Goal: Task Accomplishment & Management: Complete application form

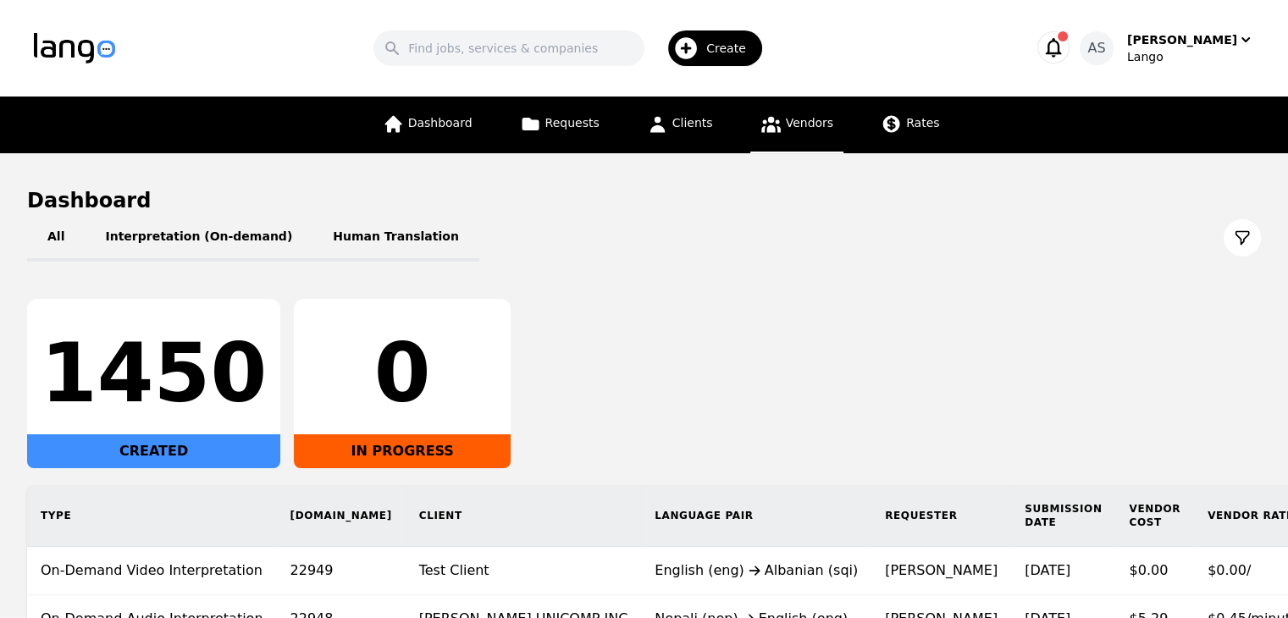
click at [817, 132] on link "Vendors" at bounding box center [797, 125] width 93 height 57
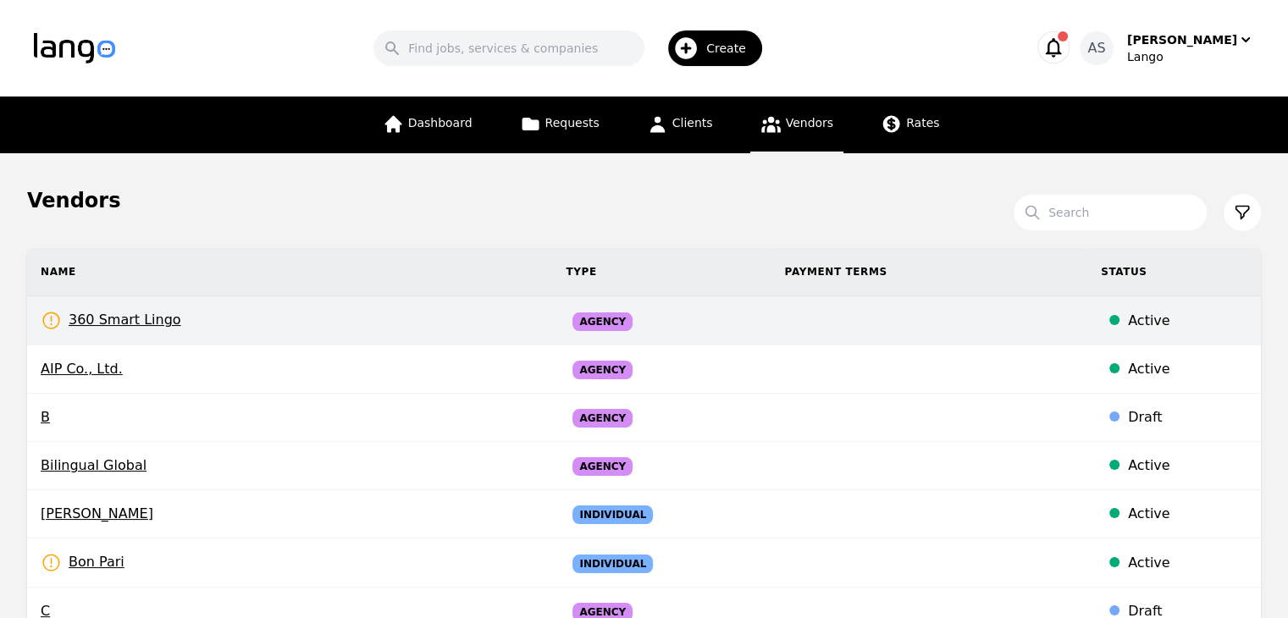
click at [170, 315] on td "360 Smart Lingo Rates Need to be set" at bounding box center [289, 320] width 525 height 49
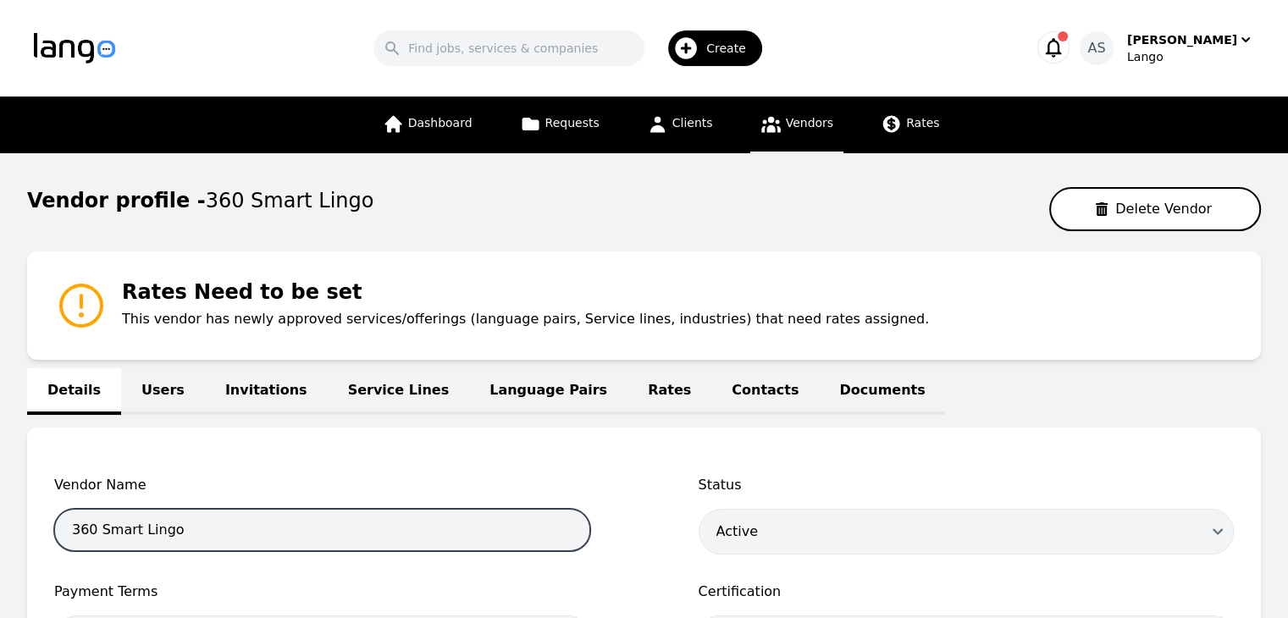
click at [241, 524] on input "360 Smart Lingo" at bounding box center [322, 530] width 536 height 42
paste input "Reviver Global"
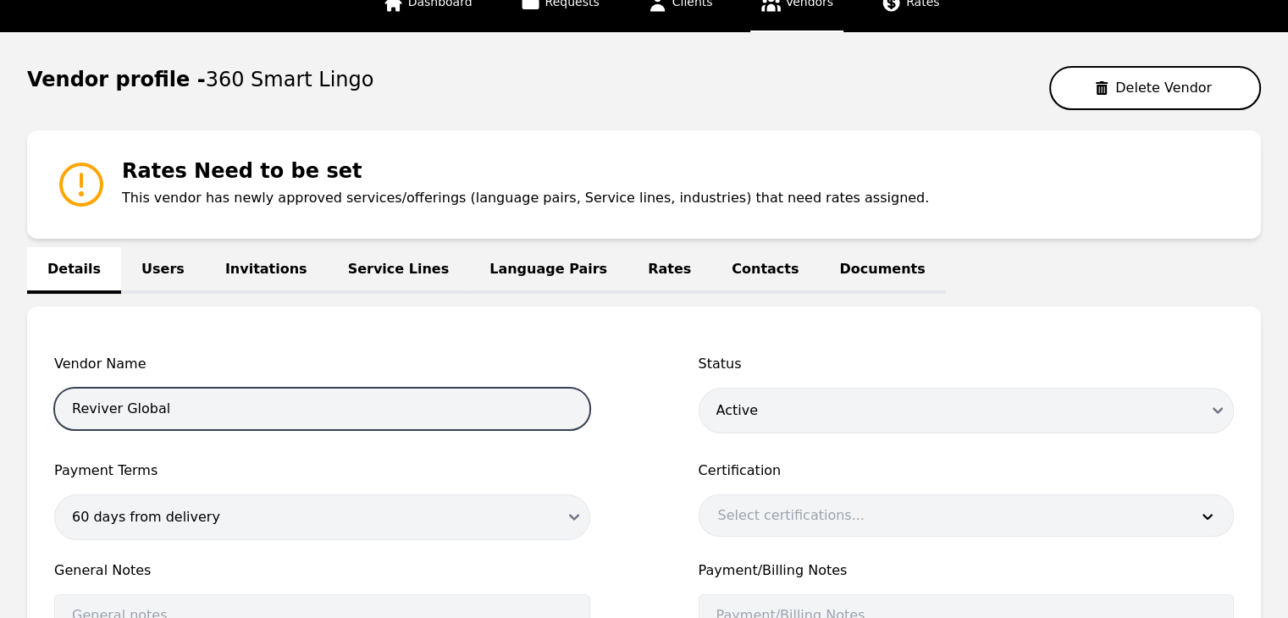
scroll to position [254, 0]
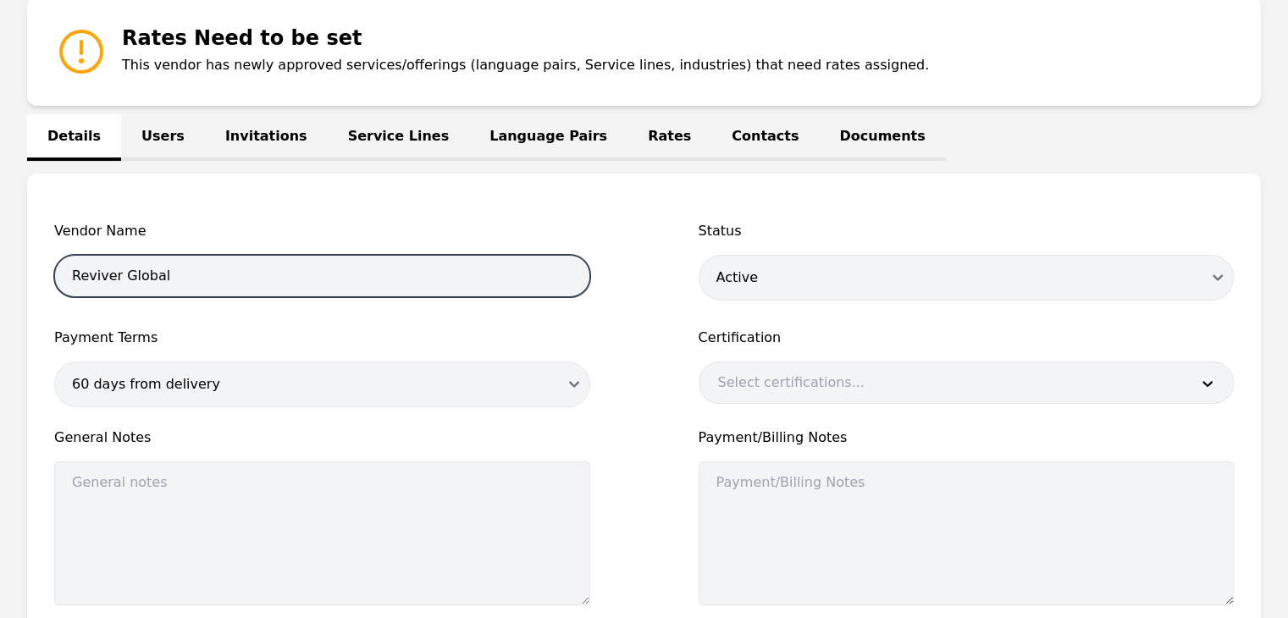
type input "Reviver Global"
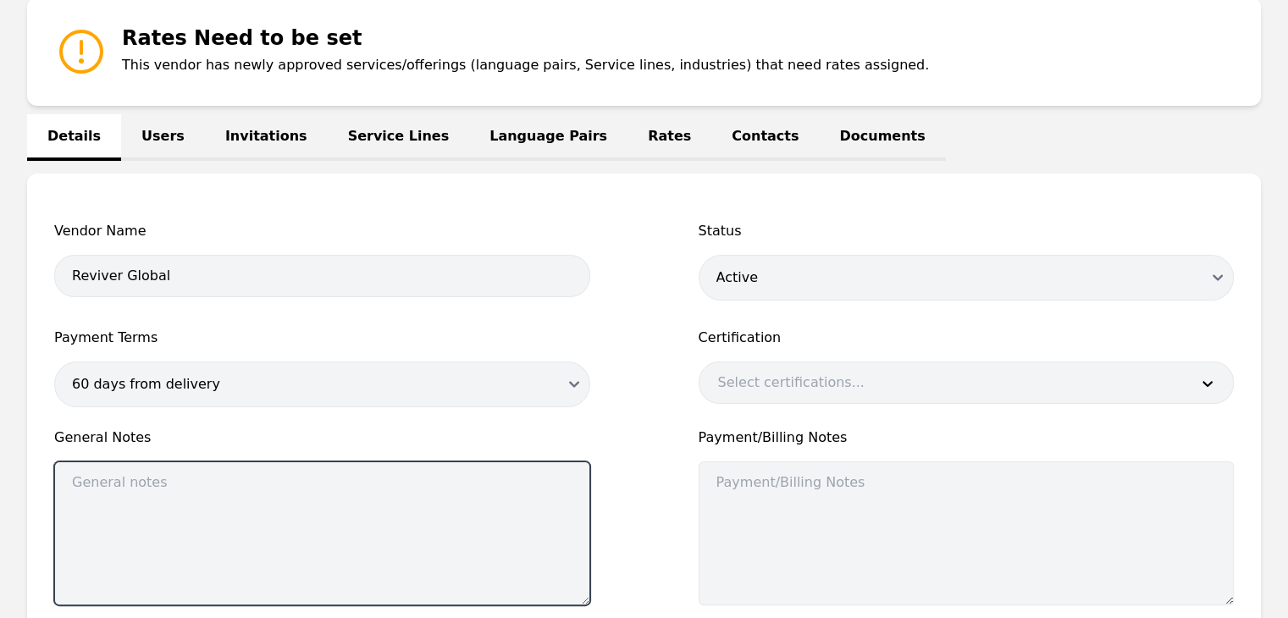
click at [228, 504] on textarea at bounding box center [322, 534] width 536 height 144
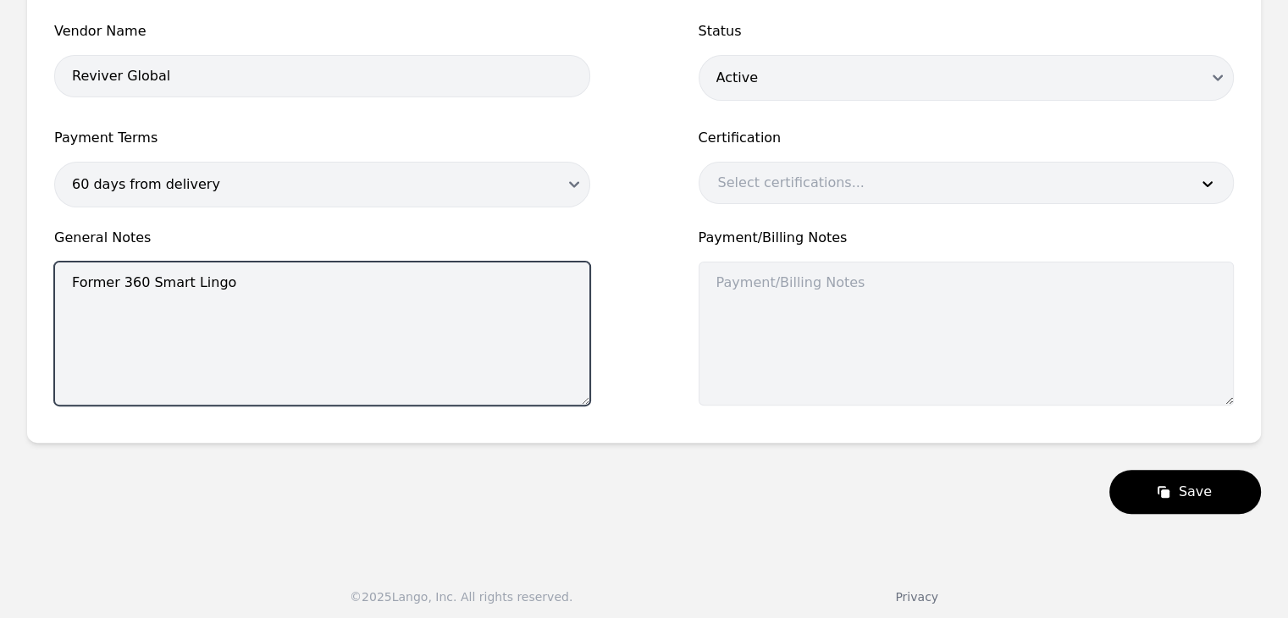
scroll to position [458, 0]
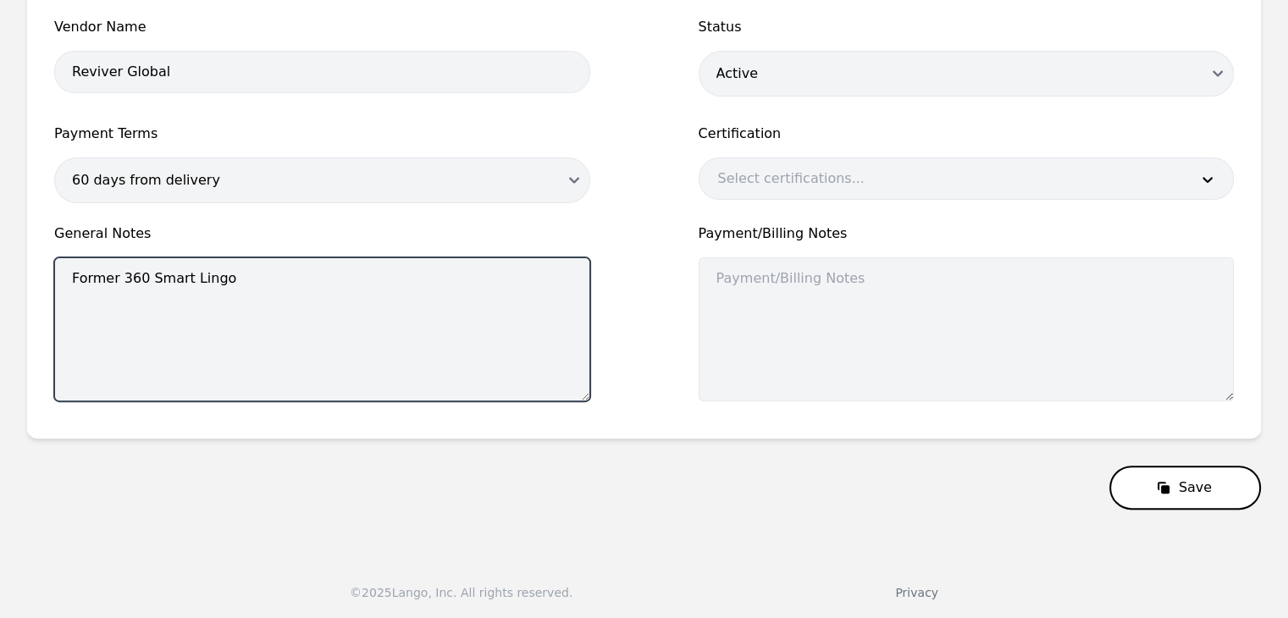
type textarea "Former 360 Smart Lingo"
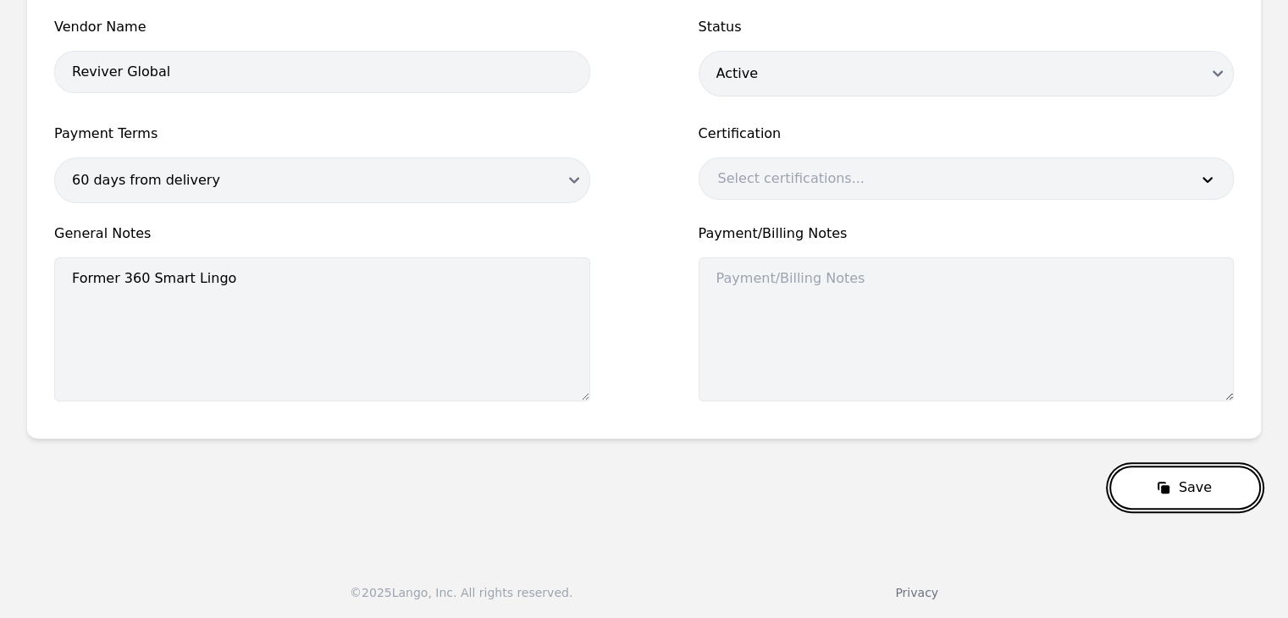
click at [1204, 492] on button "Save" at bounding box center [1186, 488] width 152 height 44
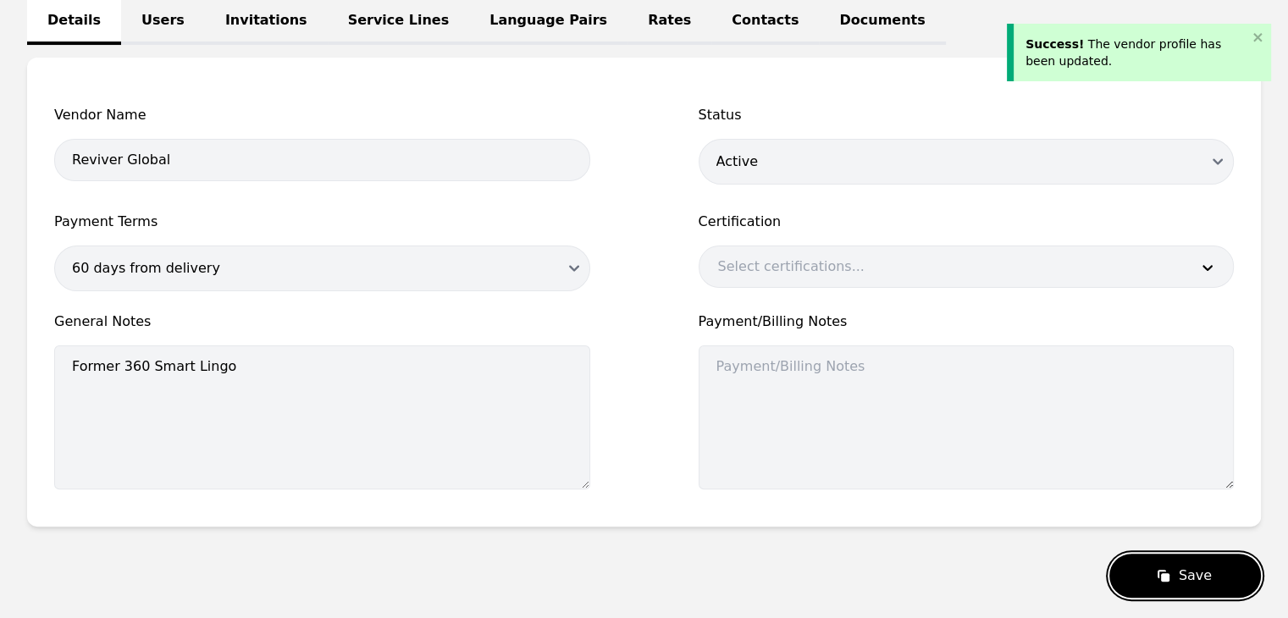
scroll to position [119, 0]
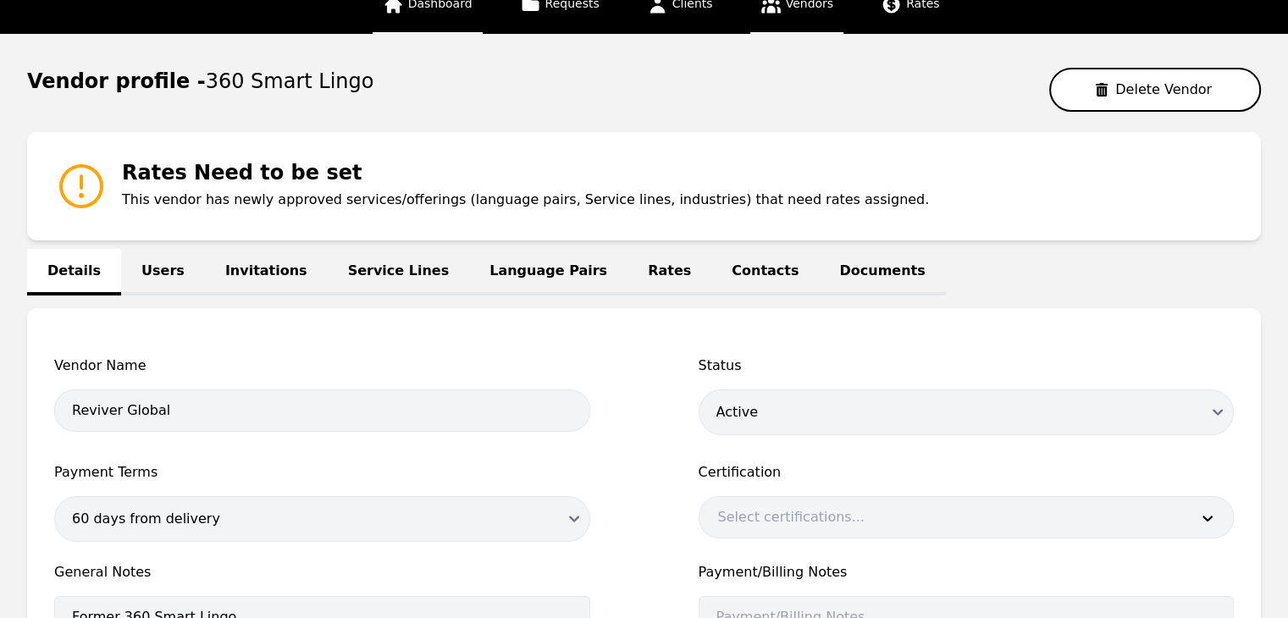
click at [447, 14] on link "Dashboard" at bounding box center [428, 5] width 110 height 57
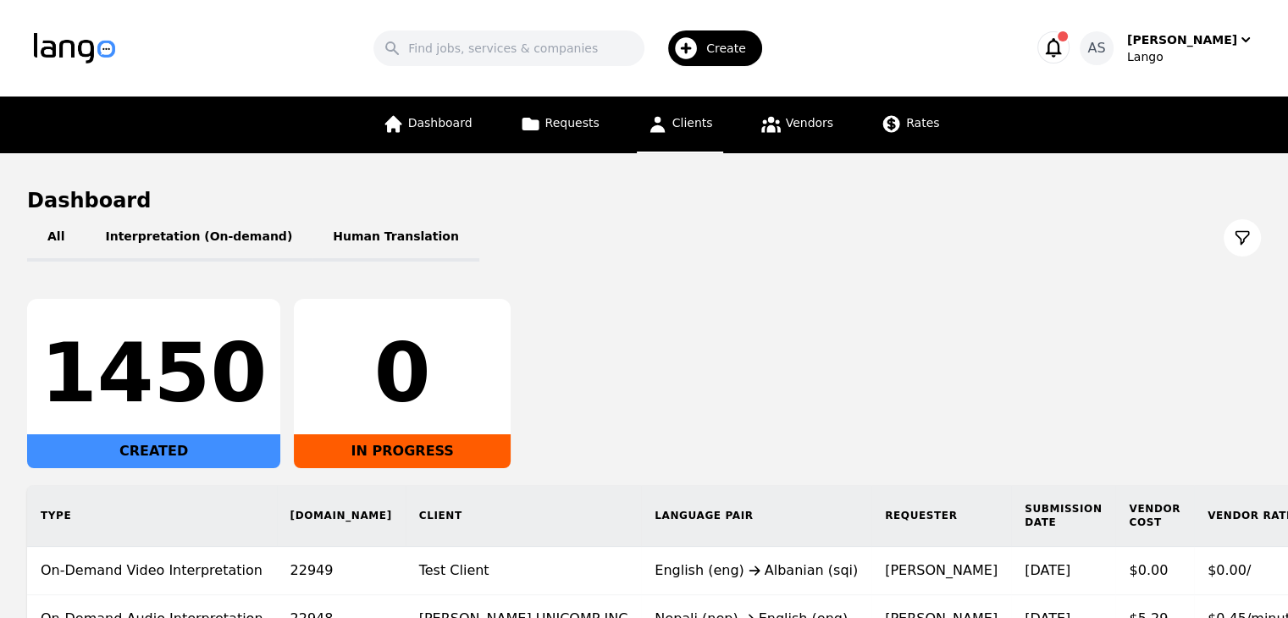
click at [687, 140] on link "Clients" at bounding box center [680, 125] width 86 height 57
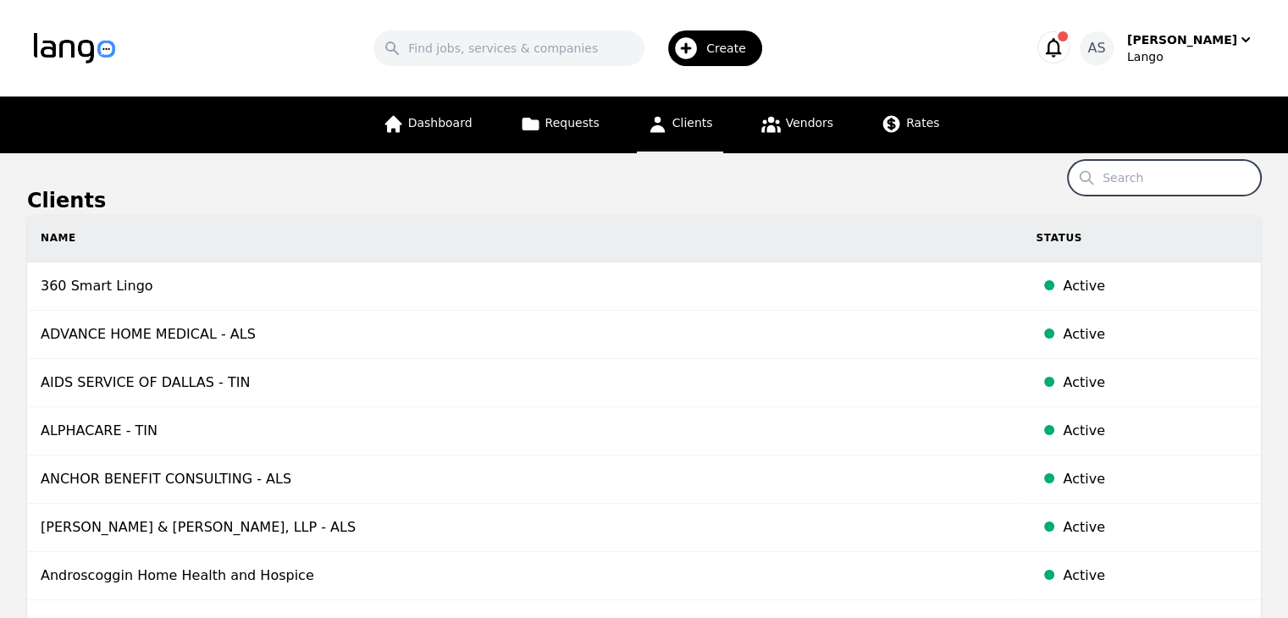
click at [1185, 177] on input "Search" at bounding box center [1164, 178] width 193 height 36
drag, startPoint x: 716, startPoint y: 40, endPoint x: 708, endPoint y: 71, distance: 32.3
click at [716, 40] on div "Create" at bounding box center [715, 48] width 94 height 36
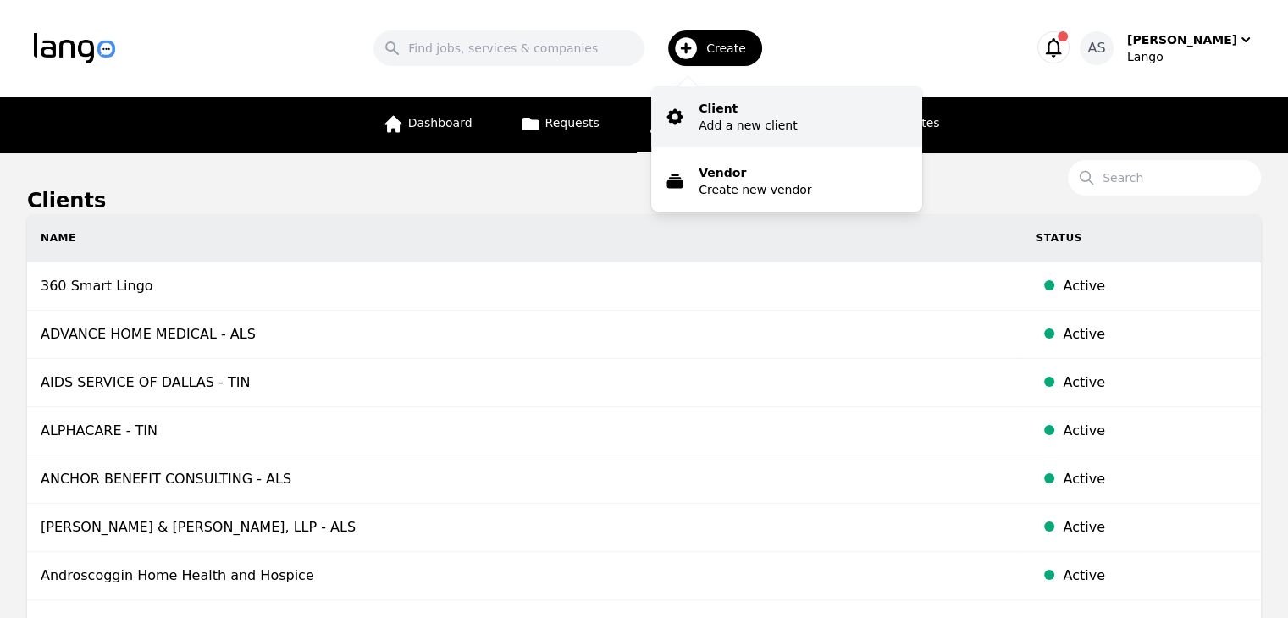
click at [745, 115] on p "Client" at bounding box center [748, 108] width 98 height 17
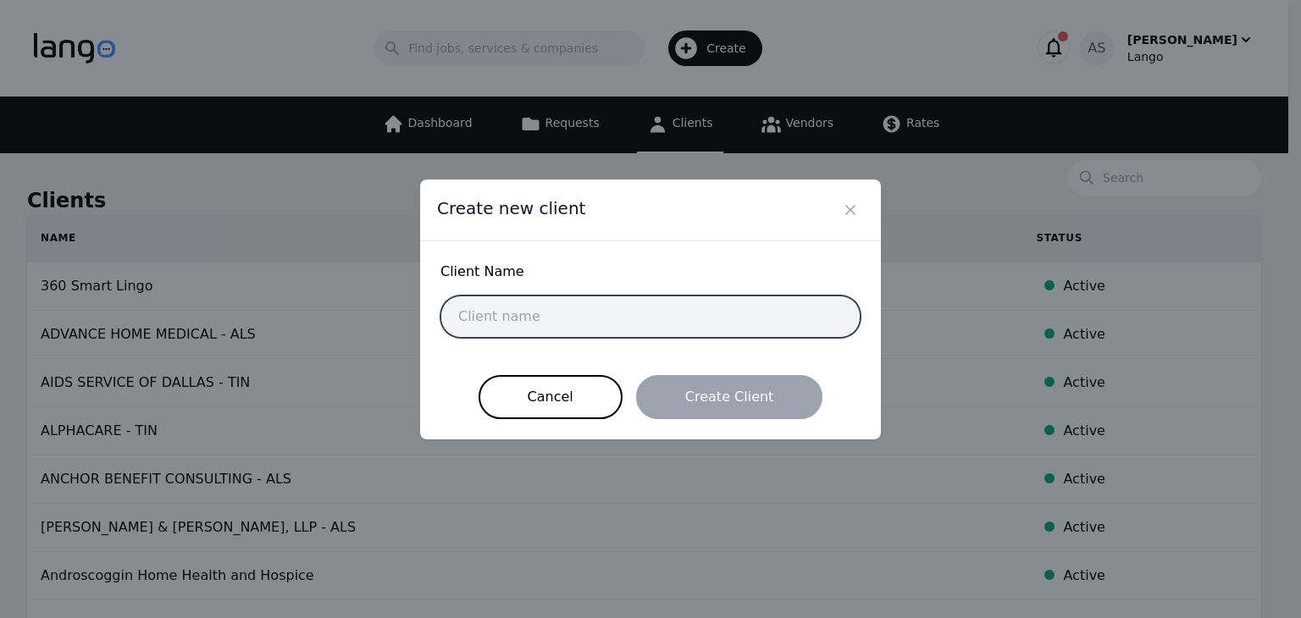
click at [607, 317] on input "text" at bounding box center [651, 317] width 420 height 42
paste input "Kingsbrook Healthcare"
type input "Kingsbrook Healthcare"
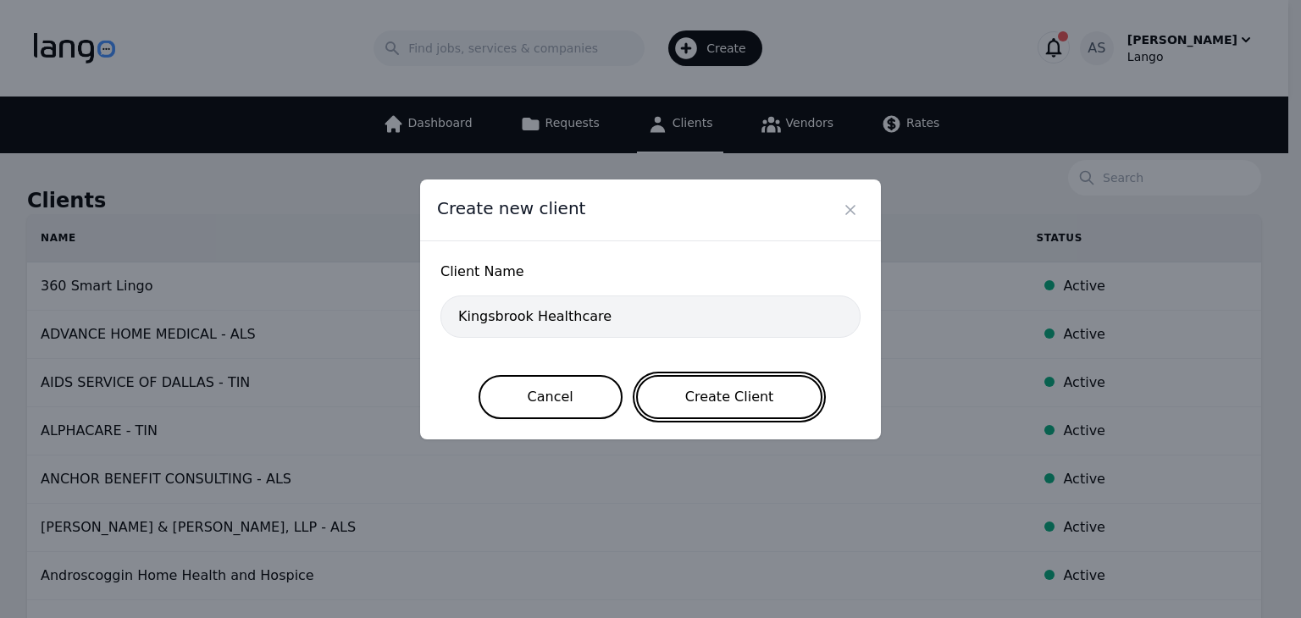
click at [729, 396] on button "Create Client" at bounding box center [729, 397] width 187 height 44
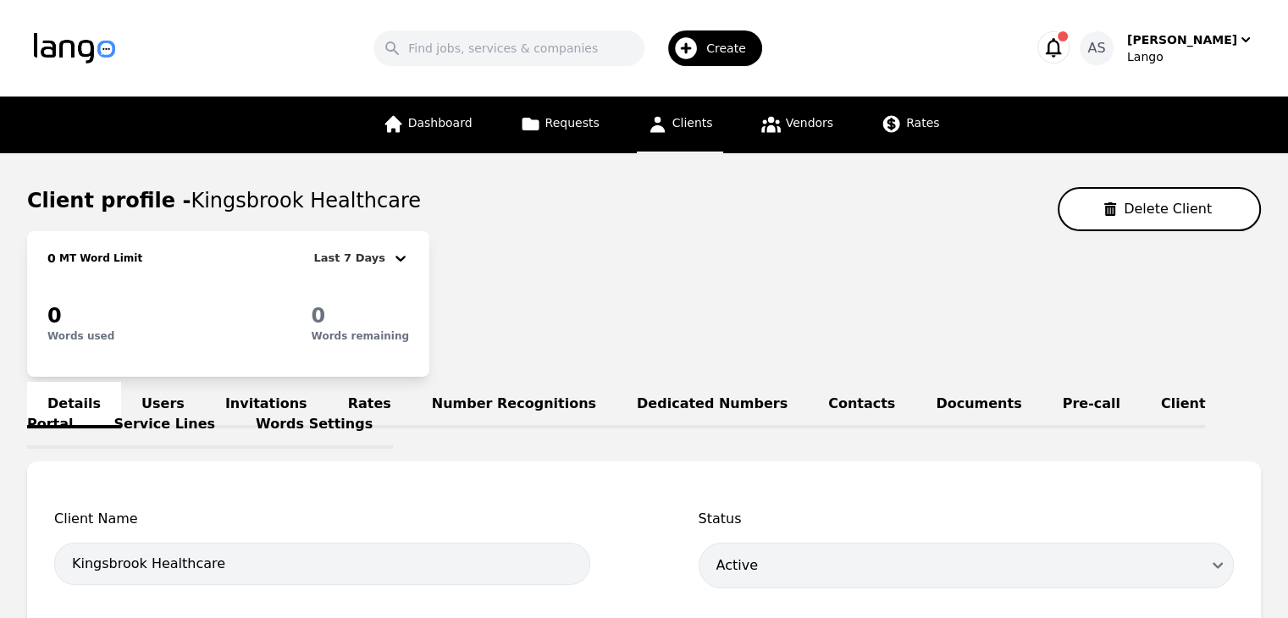
click at [163, 391] on link "Users" at bounding box center [163, 405] width 84 height 47
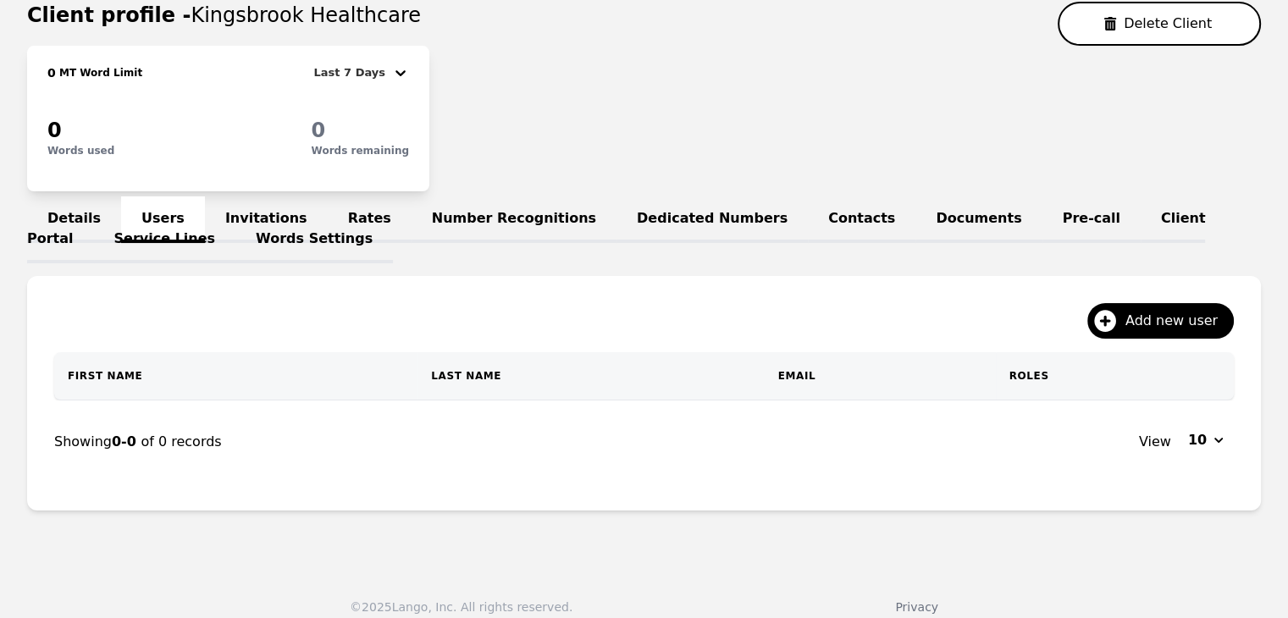
scroll to position [200, 0]
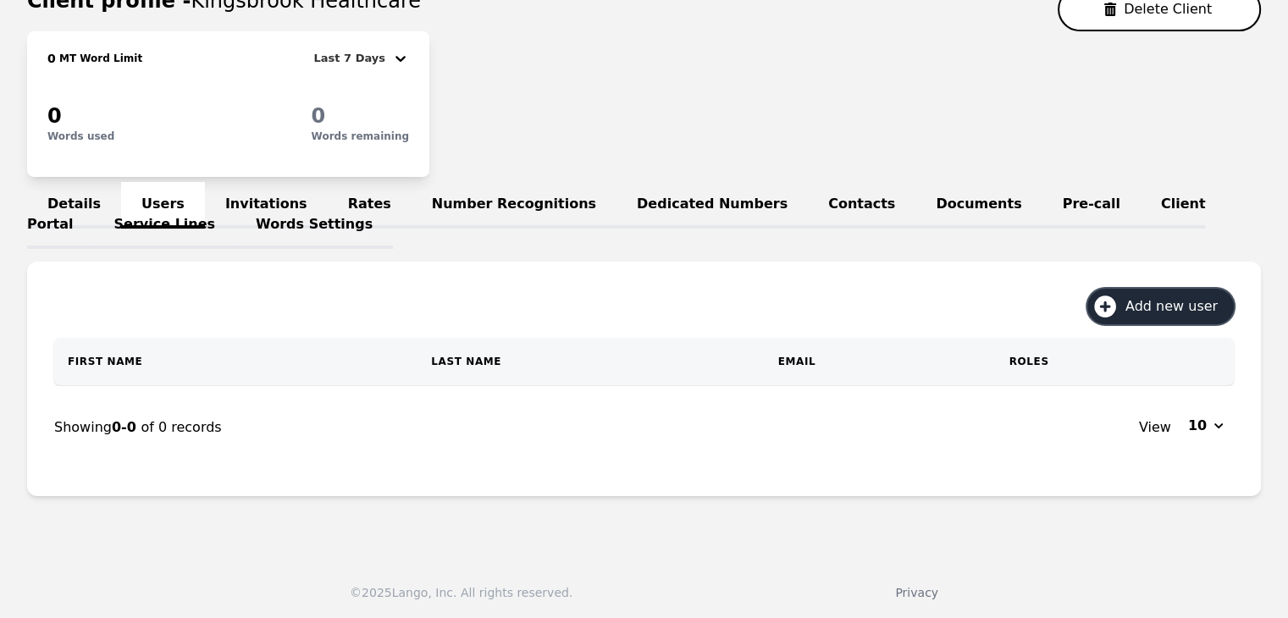
click at [1200, 308] on span "Add new user" at bounding box center [1178, 306] width 104 height 20
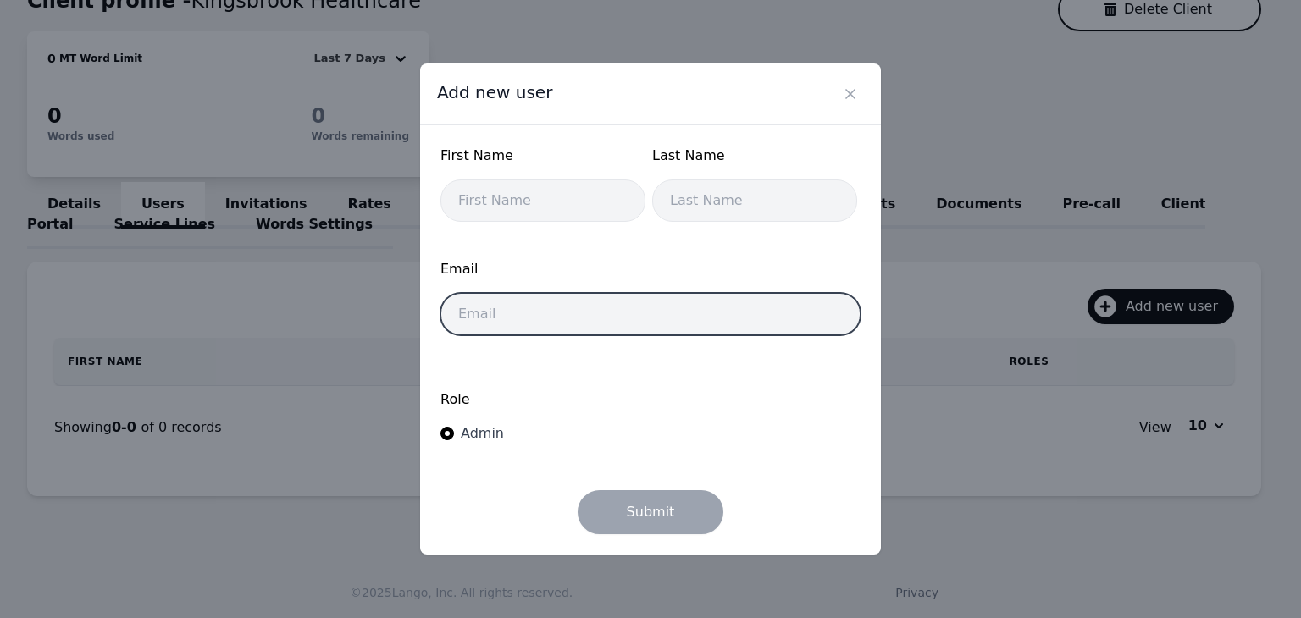
click at [590, 321] on input "email" at bounding box center [651, 314] width 420 height 42
paste input "woodhavenclinic@gmail.com"
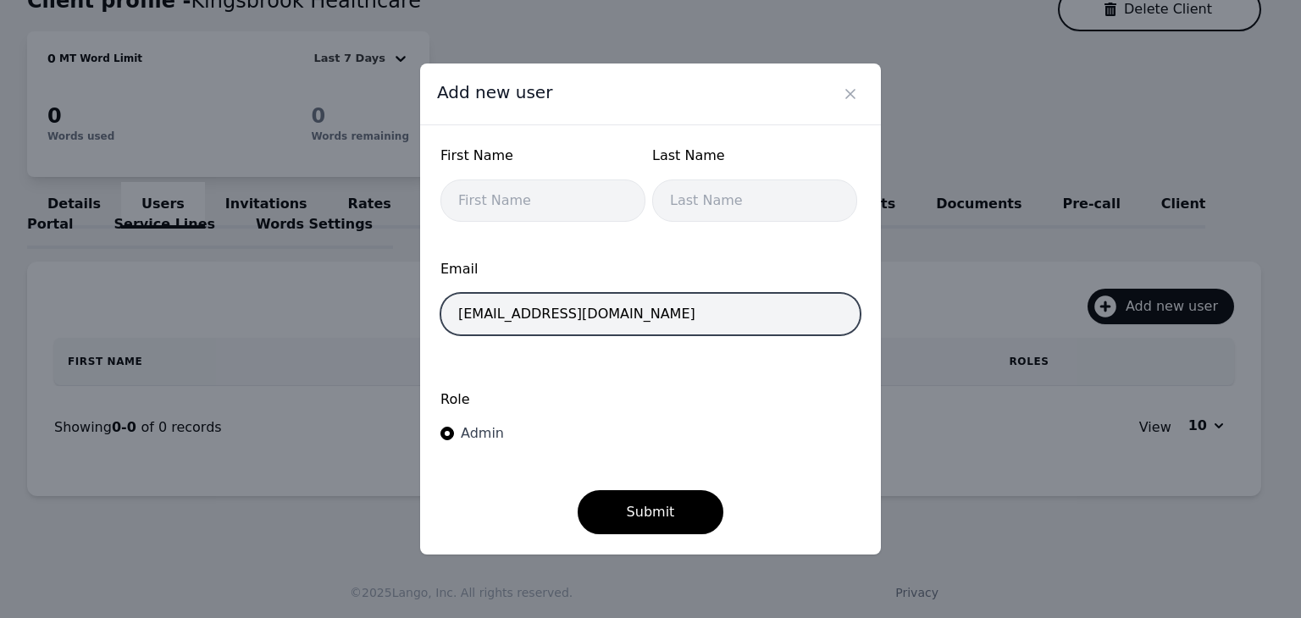
type input "woodhavenclinic@gmail.com"
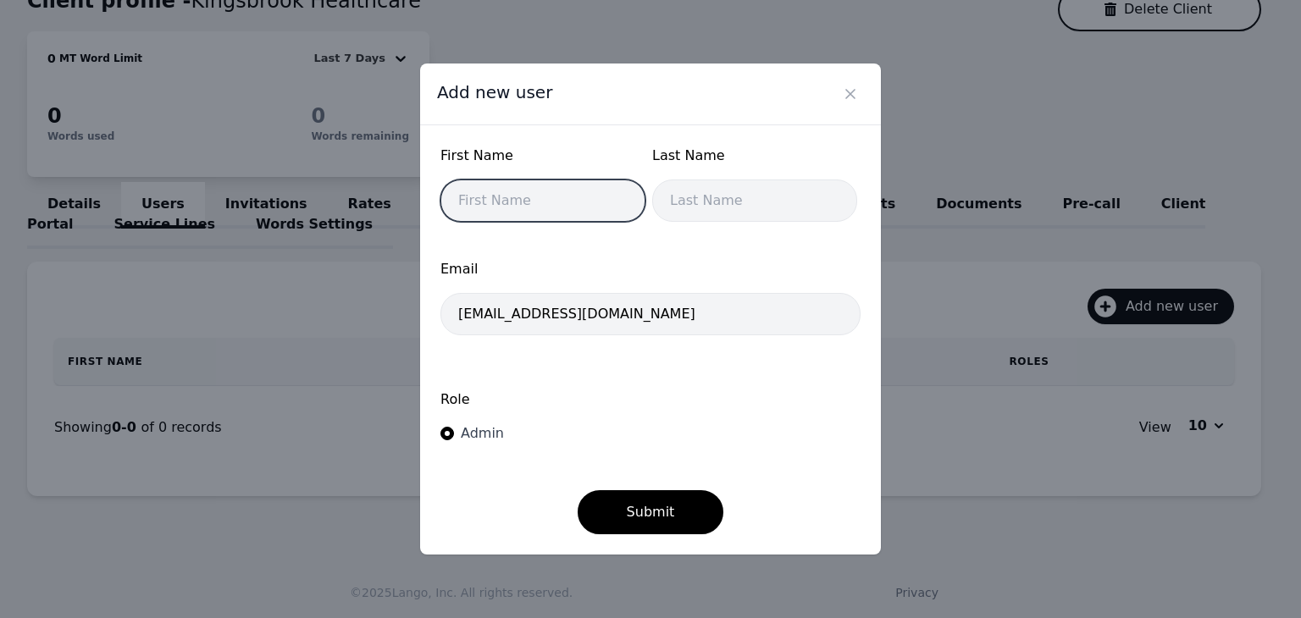
click at [518, 220] on input "text" at bounding box center [543, 201] width 205 height 42
type input "Temi"
click at [685, 224] on div "Last Name" at bounding box center [754, 189] width 205 height 86
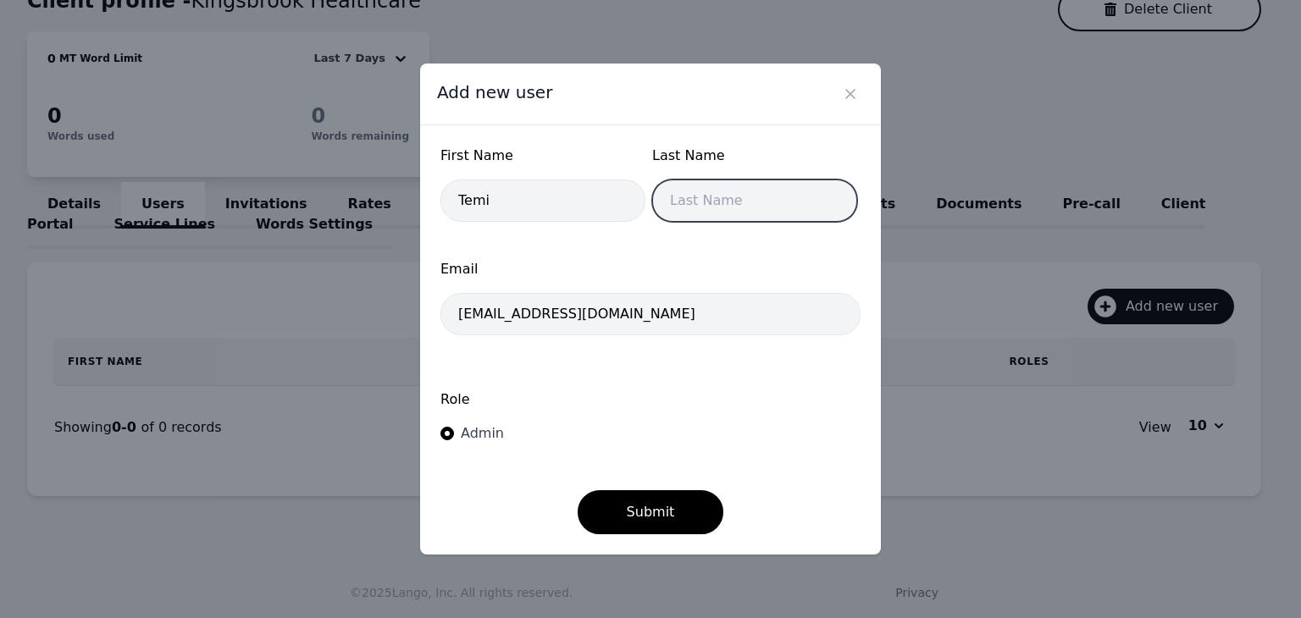
click at [694, 213] on input "text" at bounding box center [754, 201] width 205 height 42
type input "Sodimu"
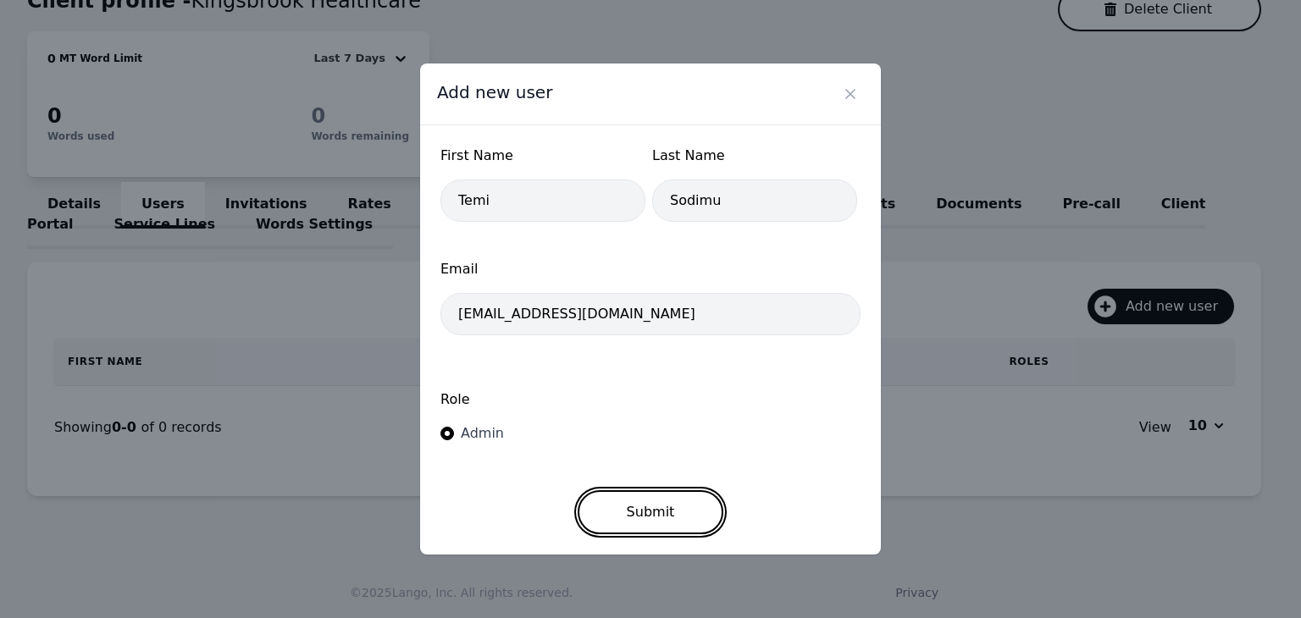
click at [655, 523] on button "Submit" at bounding box center [651, 512] width 147 height 44
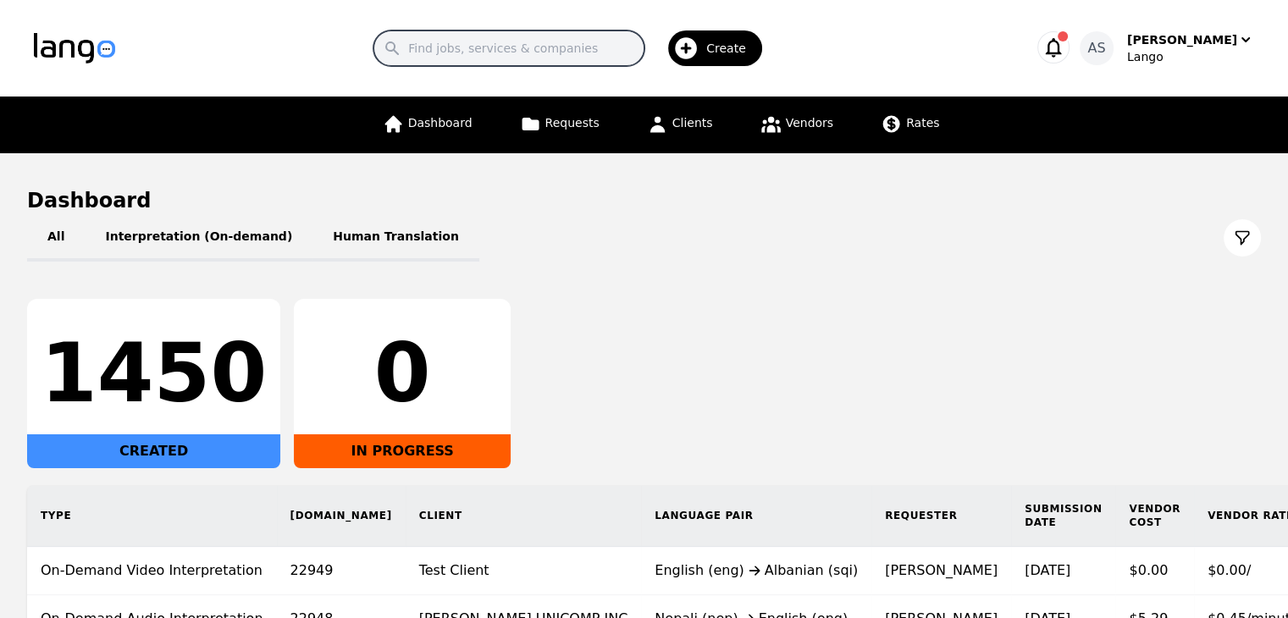
click at [509, 36] on input "Search" at bounding box center [509, 48] width 271 height 36
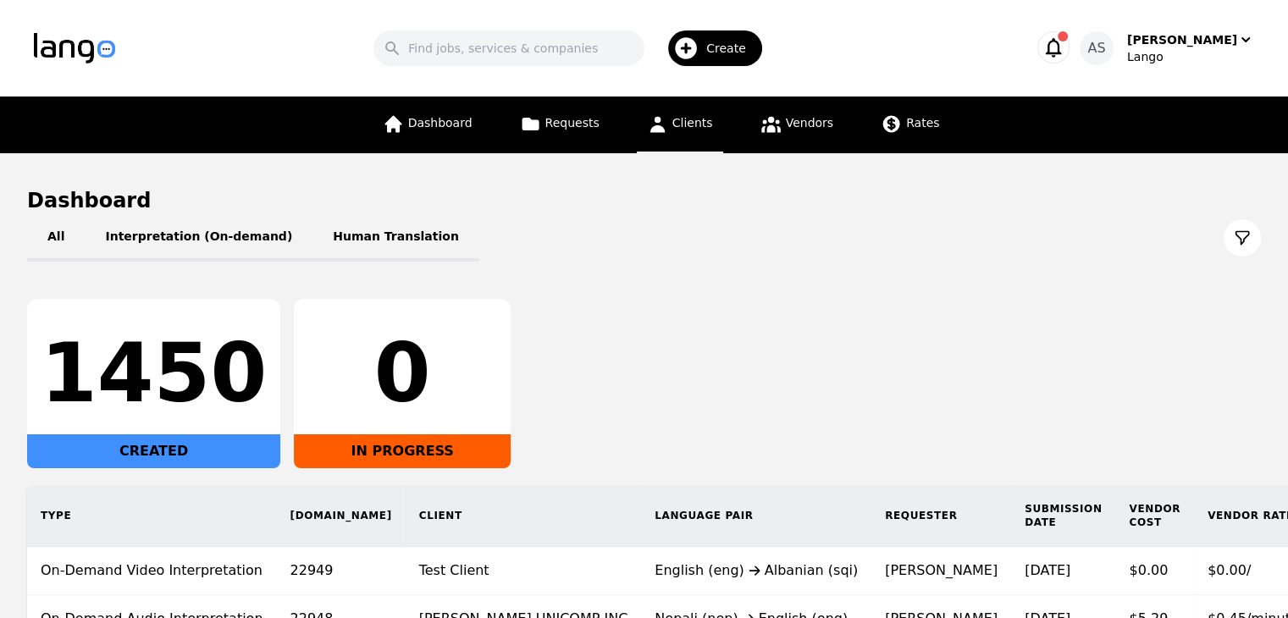
click at [674, 117] on span "Clients" at bounding box center [693, 123] width 41 height 14
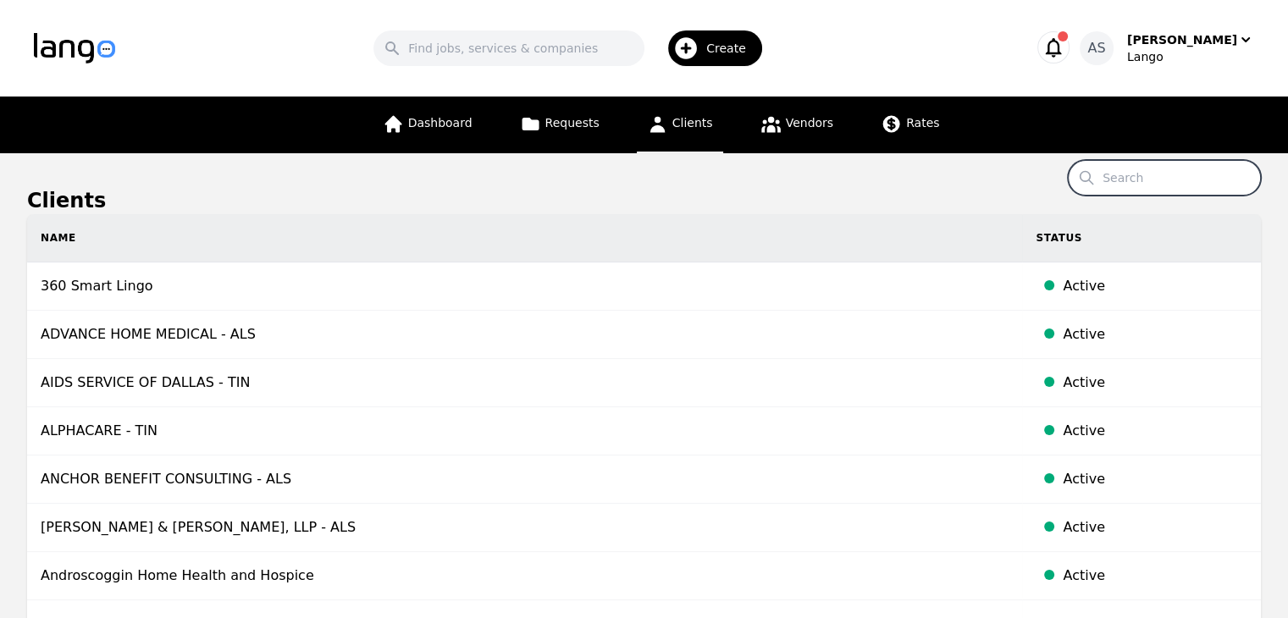
click at [1128, 180] on input "Search" at bounding box center [1164, 178] width 193 height 36
type input "kingsbrook"
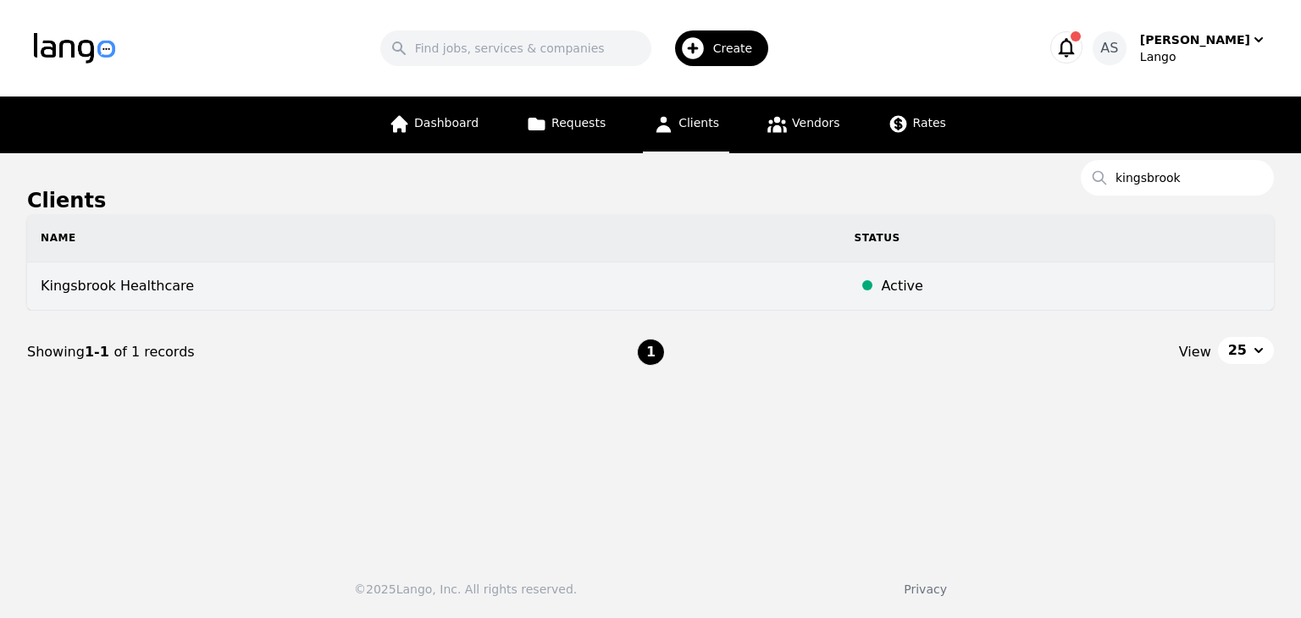
click at [359, 289] on td "Kingsbrook Healthcare" at bounding box center [433, 287] width 813 height 48
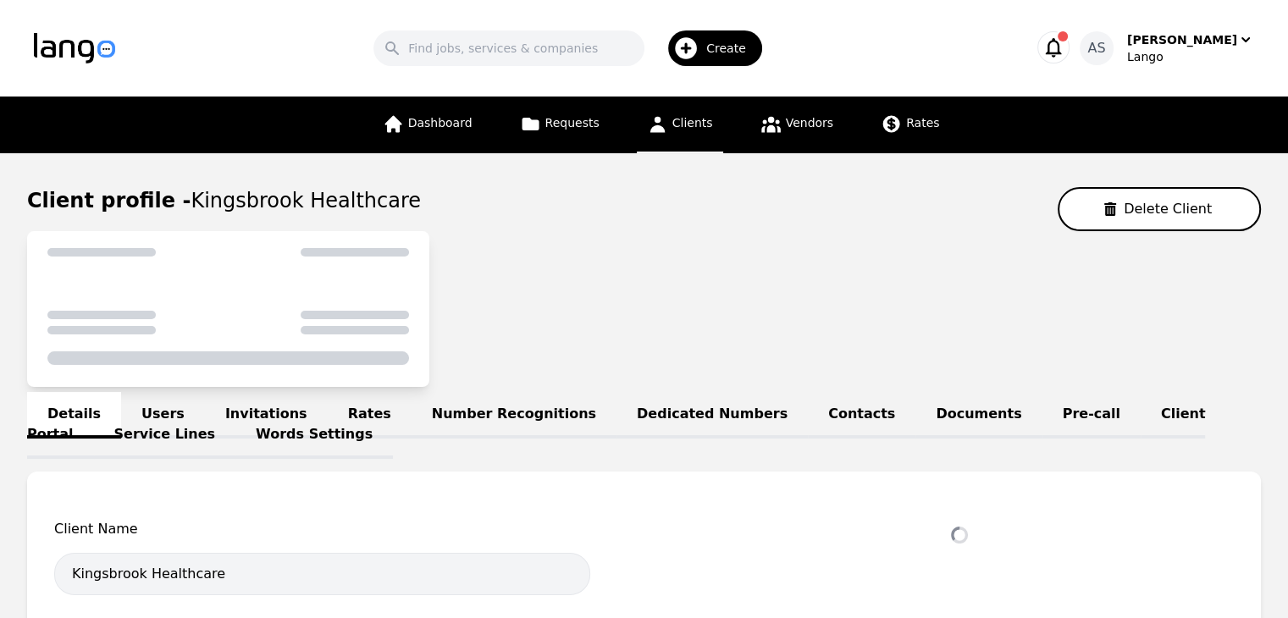
select select "active"
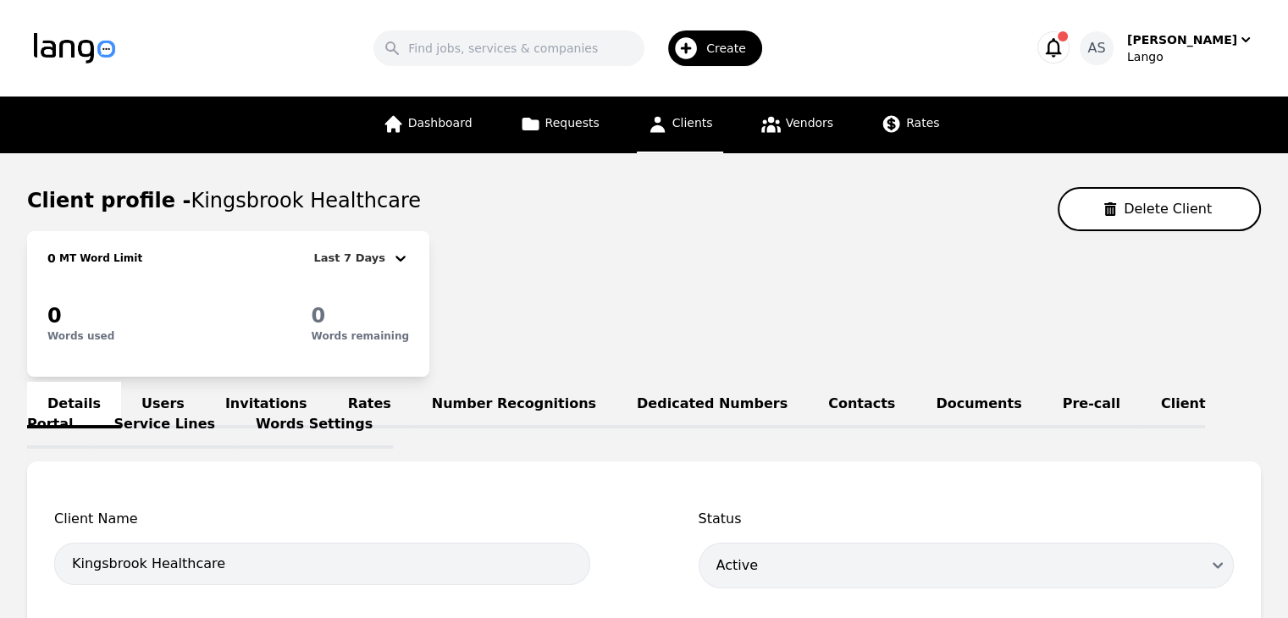
click at [497, 246] on div "0 MT Word Limit Last 7 Days 0 Words used 0 Words remaining" at bounding box center [644, 304] width 1234 height 146
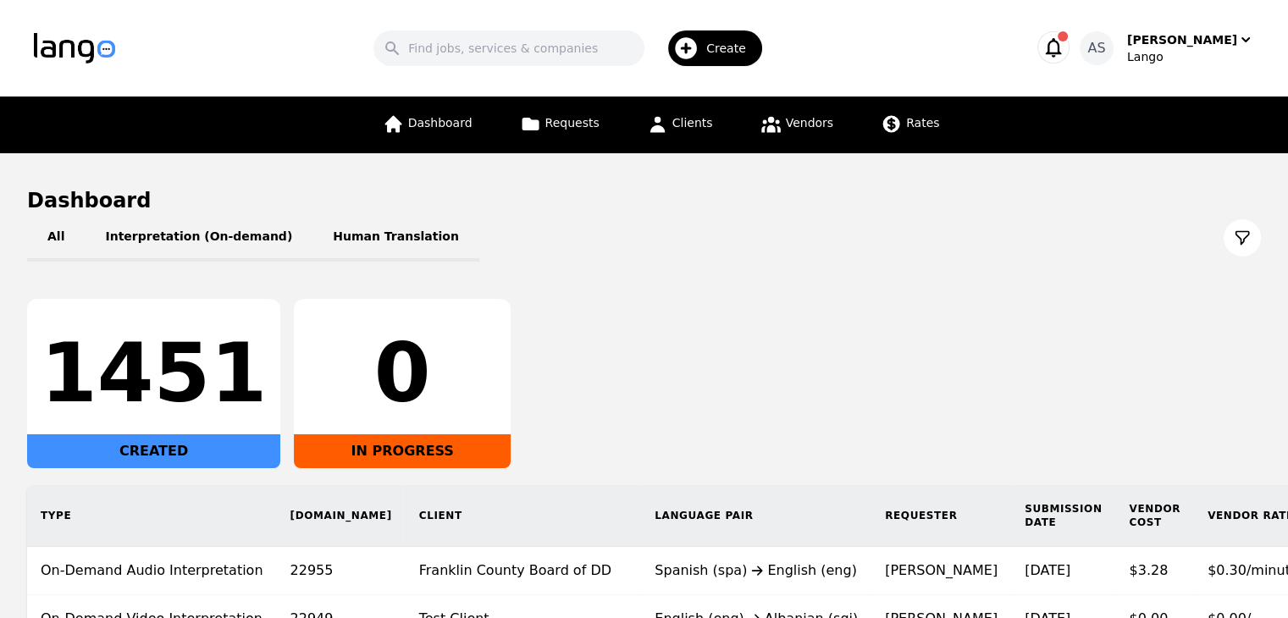
drag, startPoint x: 1179, startPoint y: 44, endPoint x: 1183, endPoint y: 69, distance: 24.8
click at [1179, 44] on div "[PERSON_NAME]" at bounding box center [1183, 39] width 110 height 17
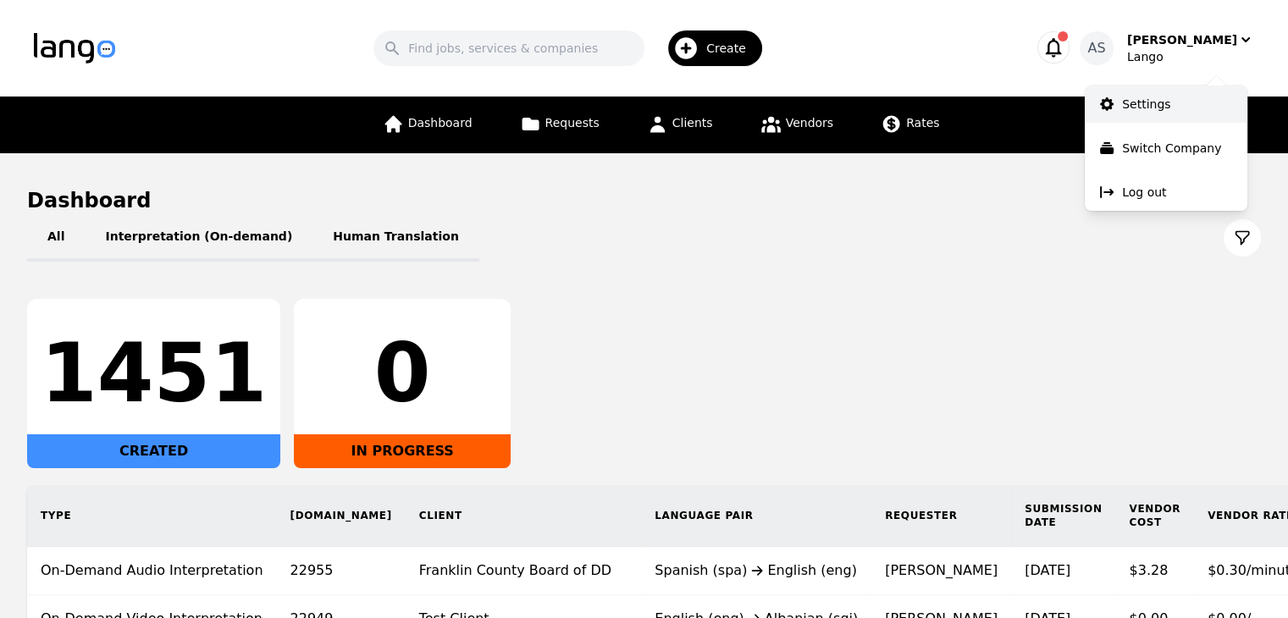
click at [1169, 110] on link "Settings" at bounding box center [1166, 104] width 163 height 37
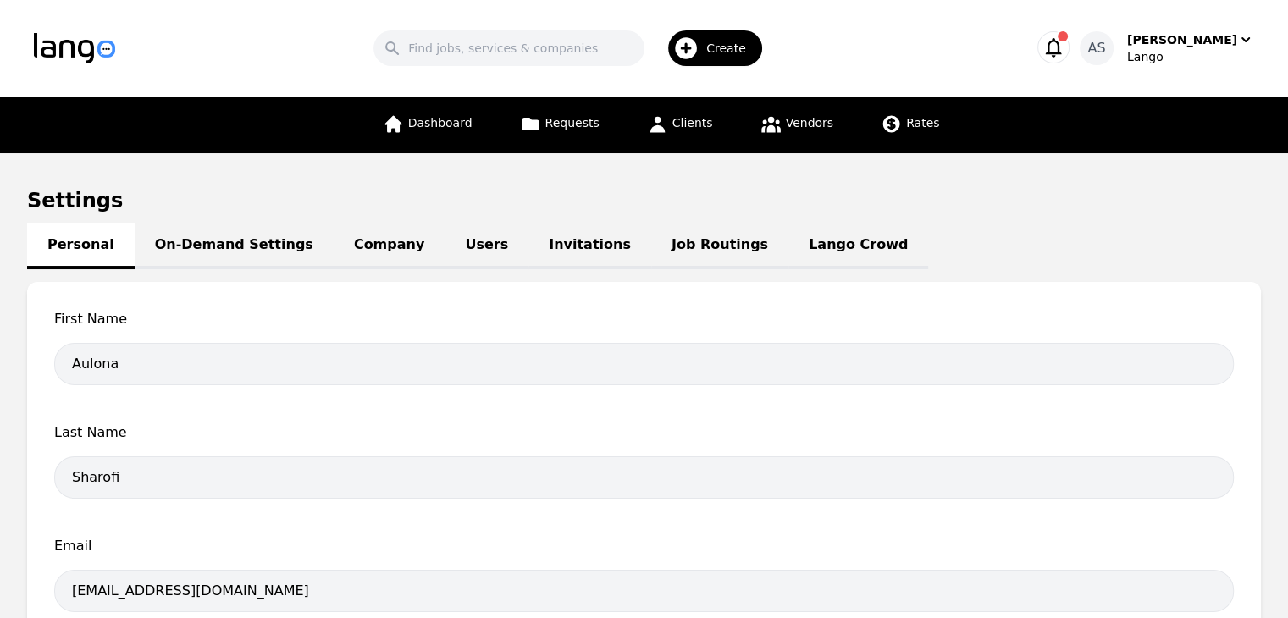
click at [445, 240] on link "Users" at bounding box center [487, 246] width 84 height 47
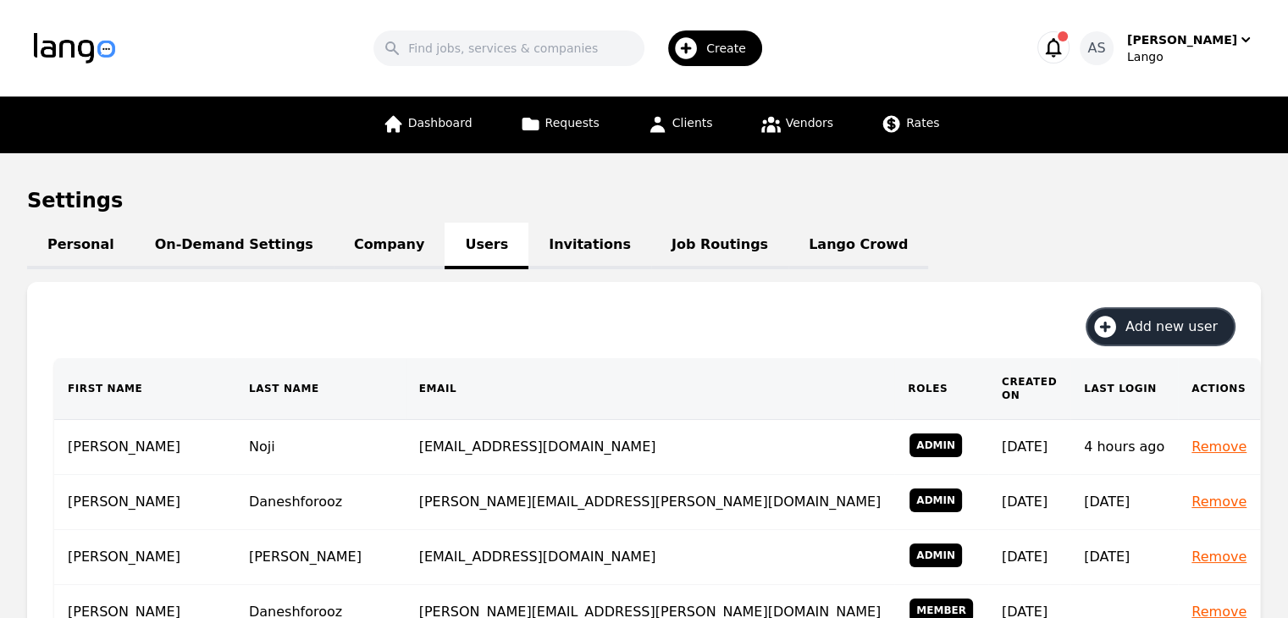
click at [1148, 314] on button "Add new user" at bounding box center [1161, 327] width 147 height 36
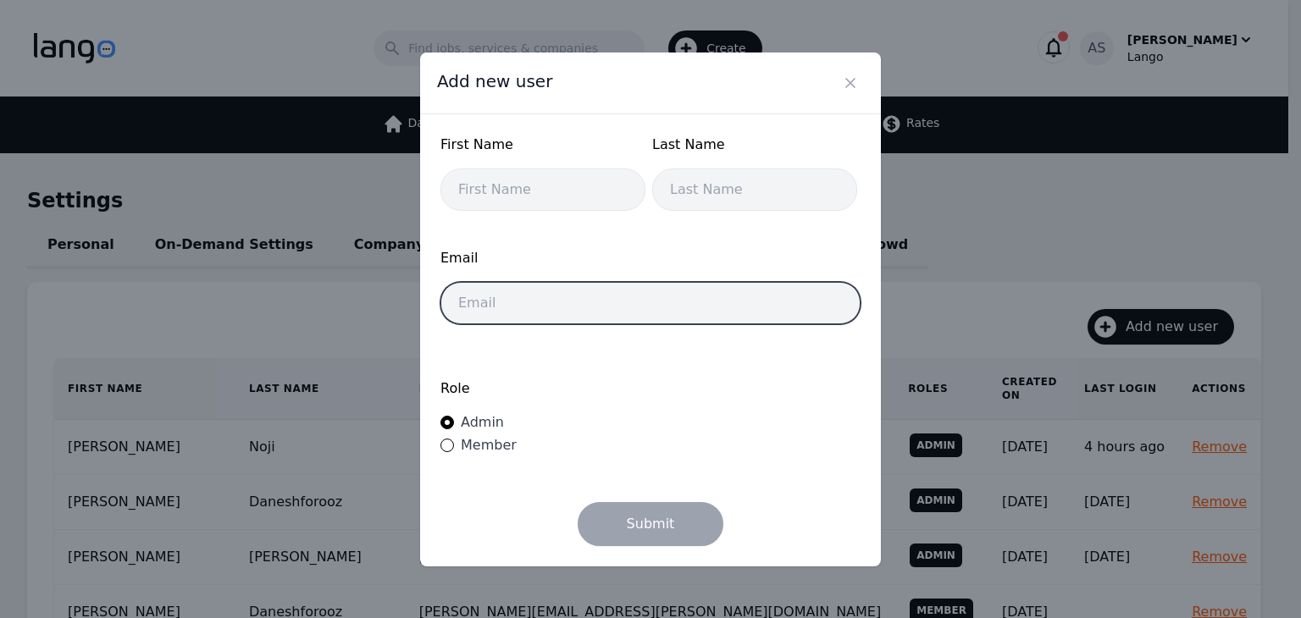
click at [695, 309] on input "email" at bounding box center [651, 303] width 420 height 42
type input "[EMAIL_ADDRESS][DOMAIN_NAME]"
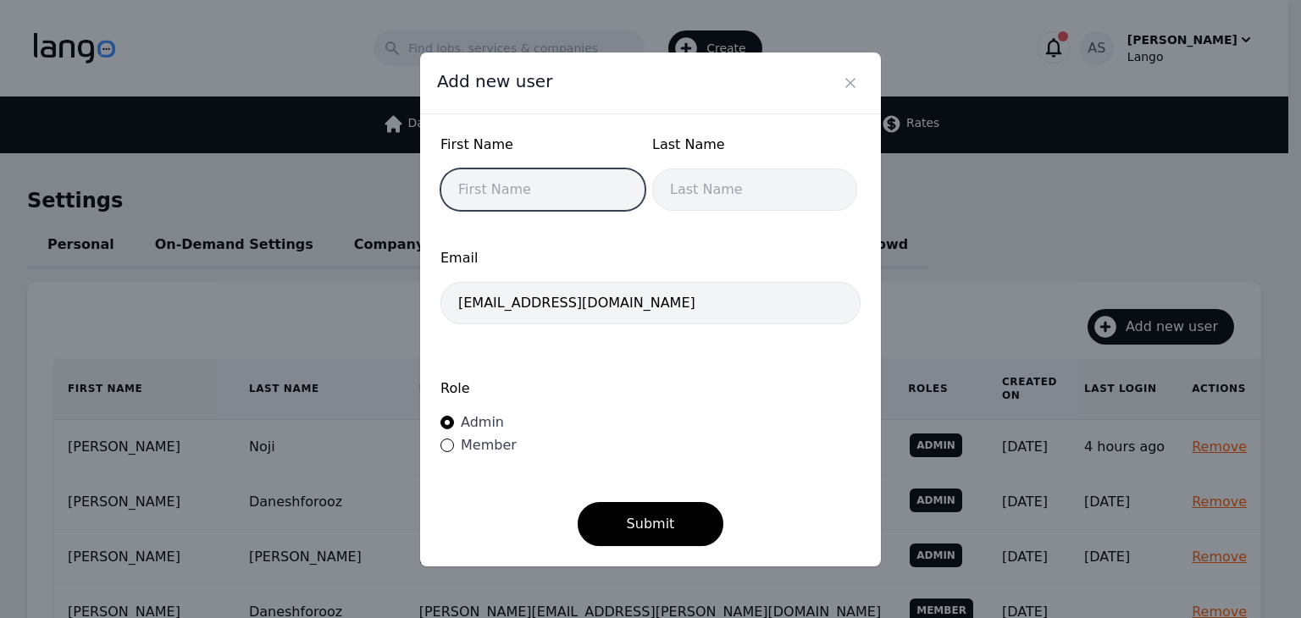
click at [579, 196] on input "text" at bounding box center [543, 190] width 205 height 42
type input "[PERSON_NAME]"
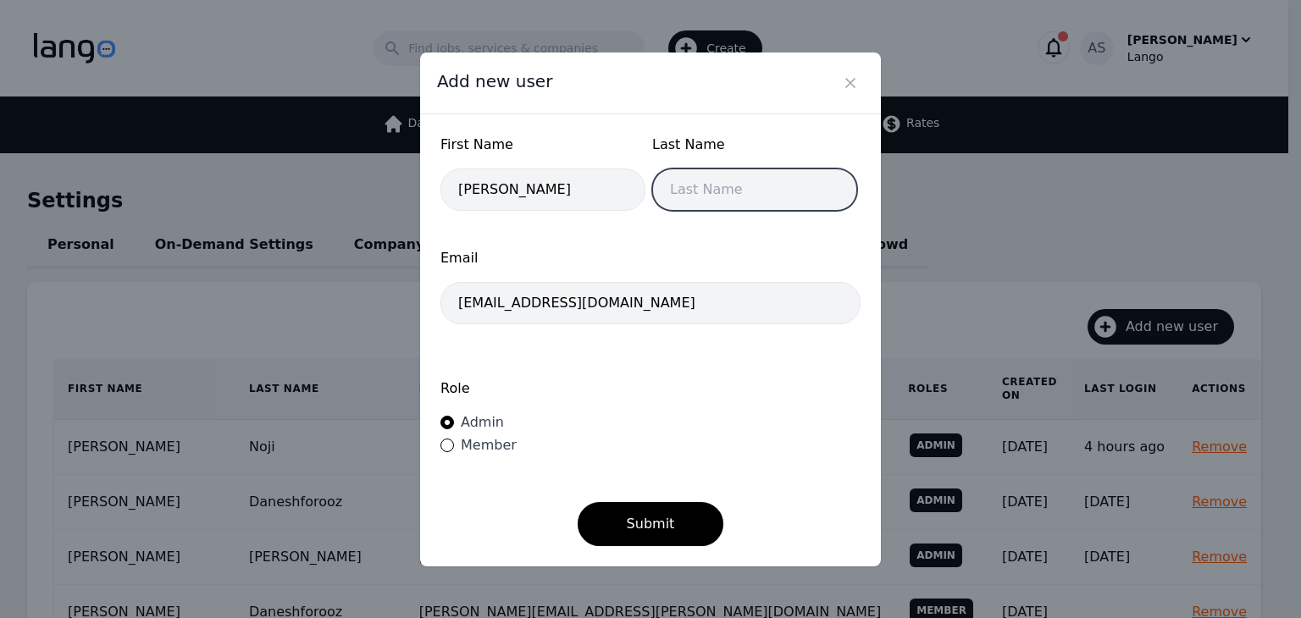
click at [725, 180] on input "text" at bounding box center [754, 190] width 205 height 42
type input "Gjoci"
click at [703, 380] on label "Role" at bounding box center [651, 389] width 420 height 20
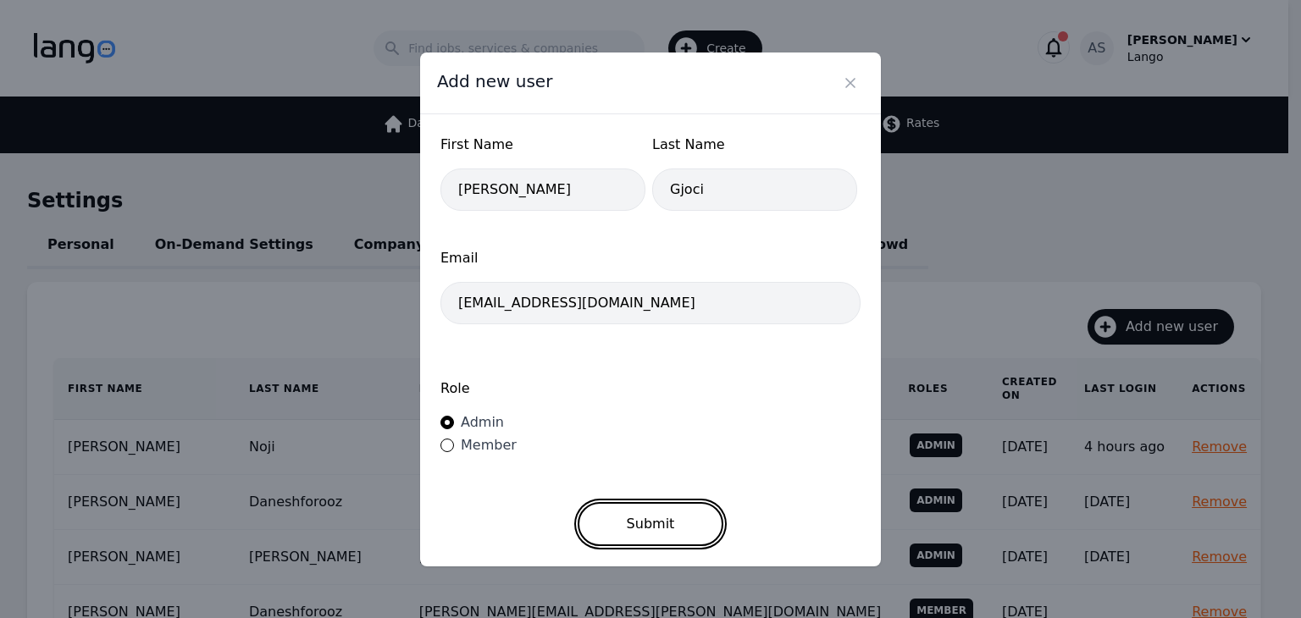
click at [677, 514] on button "Submit" at bounding box center [651, 524] width 147 height 44
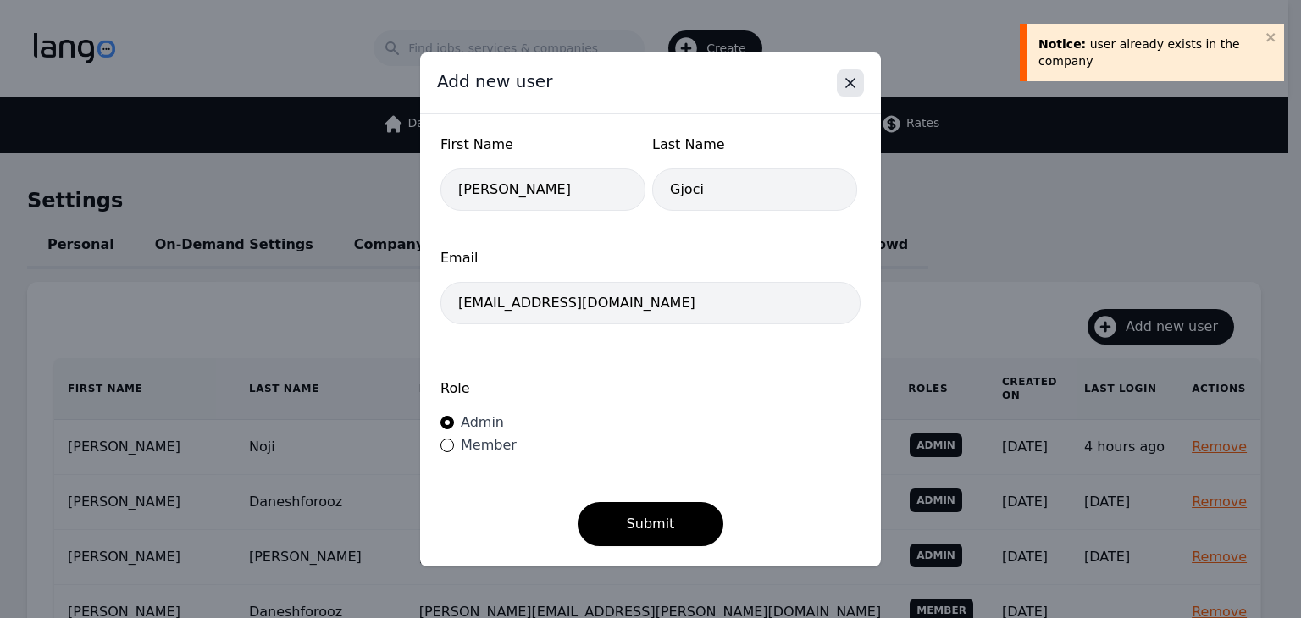
click at [855, 86] on icon "Close" at bounding box center [850, 83] width 17 height 17
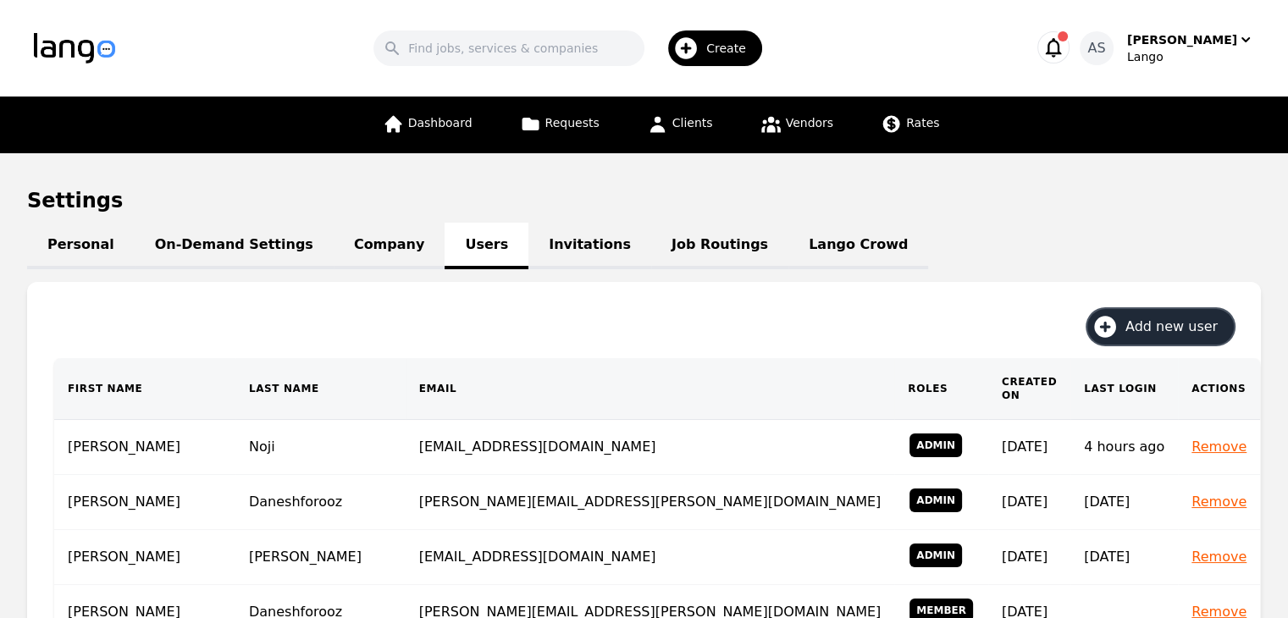
click at [1210, 323] on span "Add new user" at bounding box center [1178, 327] width 104 height 20
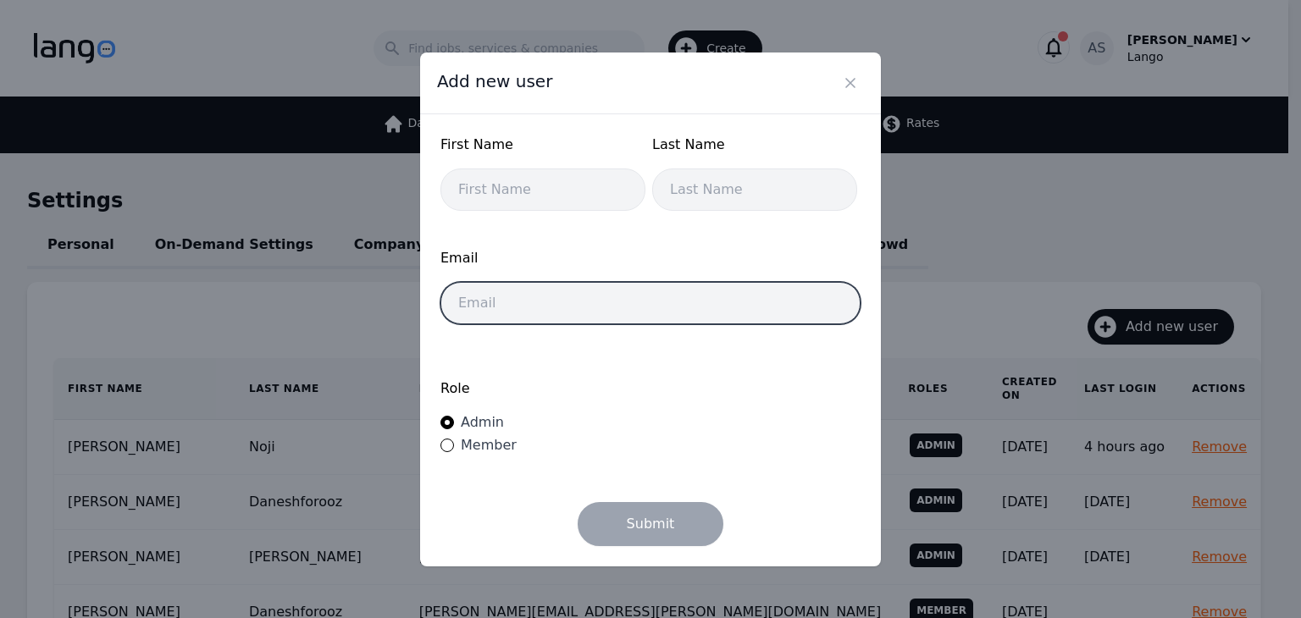
click at [771, 308] on input "email" at bounding box center [651, 303] width 420 height 42
paste input "[EMAIL_ADDRESS][DOMAIN_NAME]"
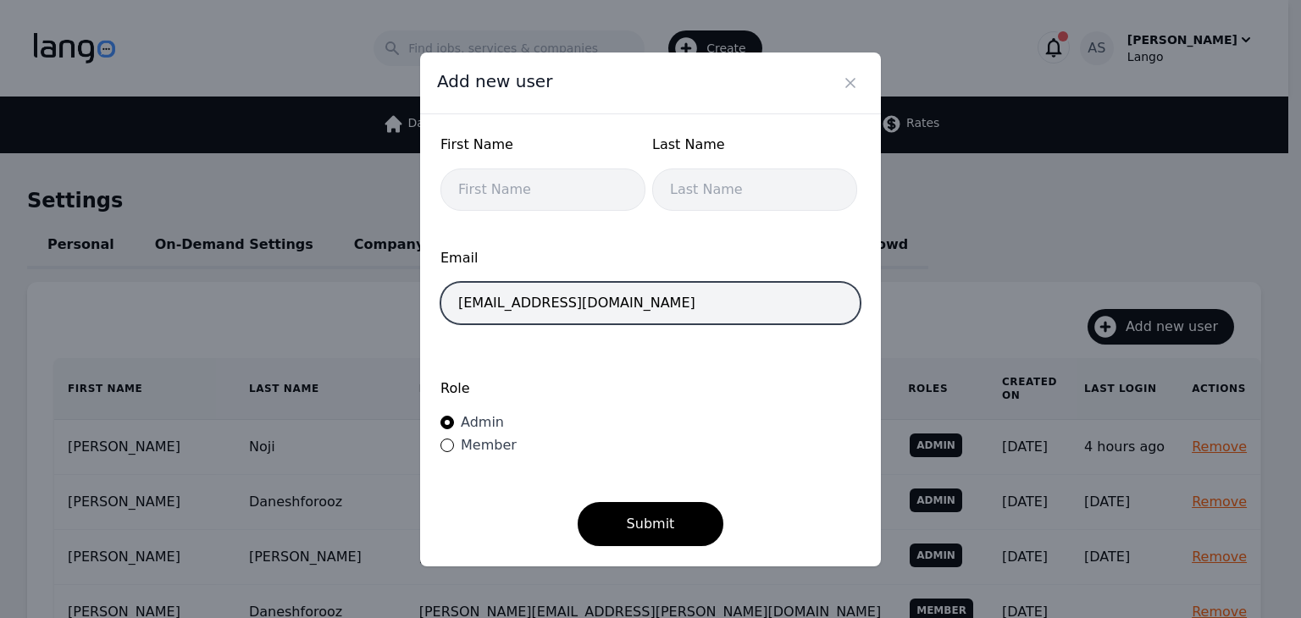
type input "[EMAIL_ADDRESS][DOMAIN_NAME]"
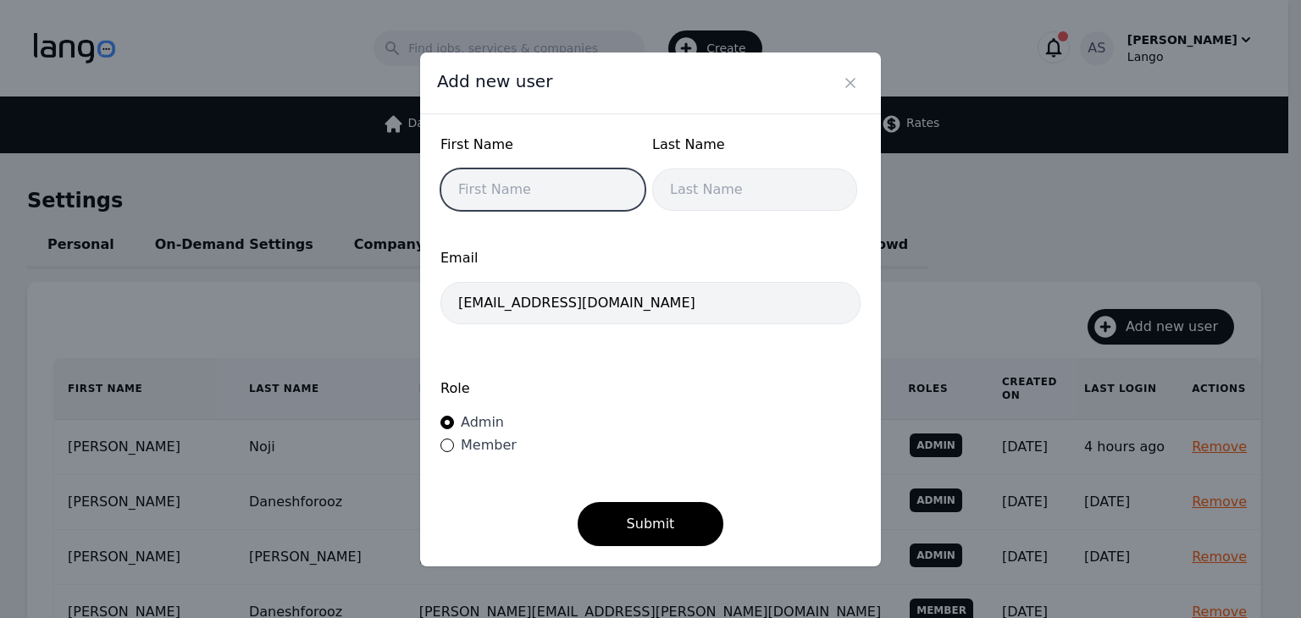
click at [530, 189] on input "text" at bounding box center [543, 190] width 205 height 42
type input "[PERSON_NAME]"
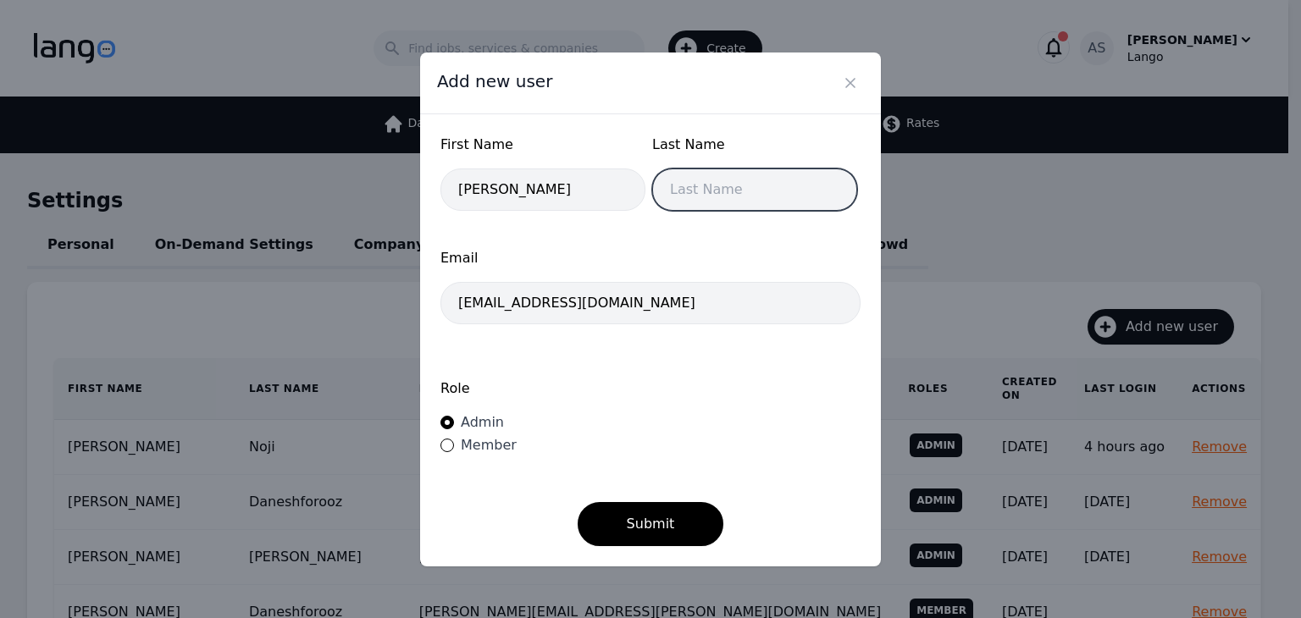
click at [712, 191] on input "text" at bounding box center [754, 190] width 205 height 42
type input "Gjoci"
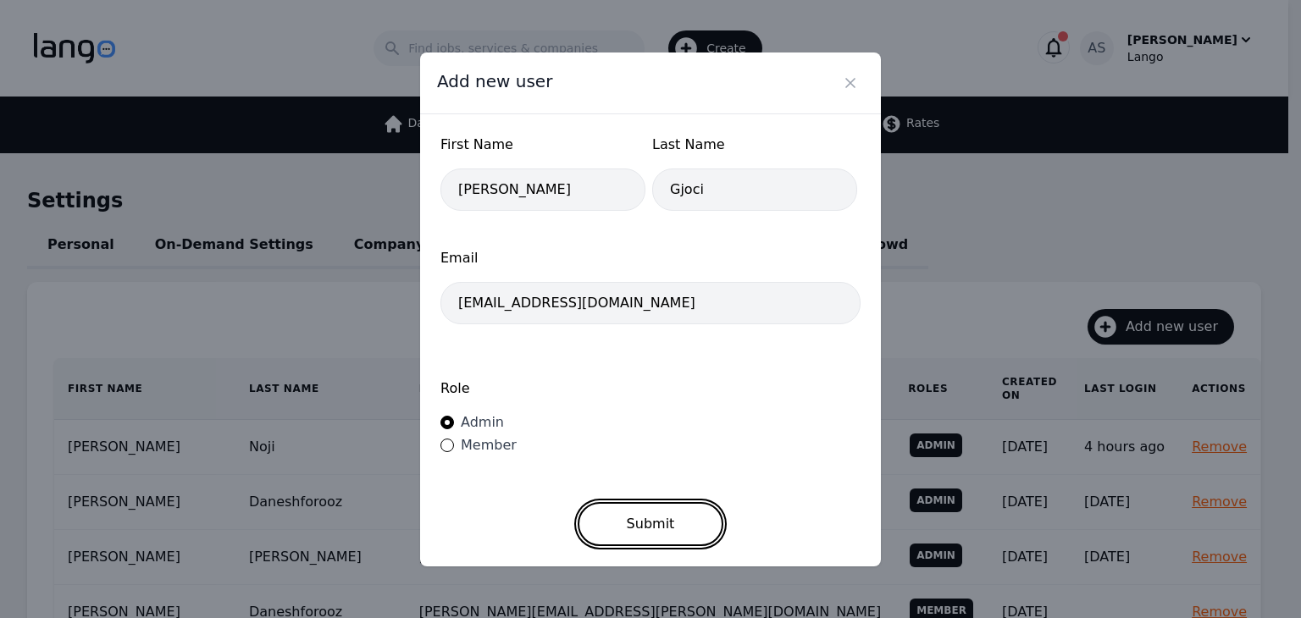
click at [654, 536] on button "Submit" at bounding box center [651, 524] width 147 height 44
